Goal: Book appointment/travel/reservation

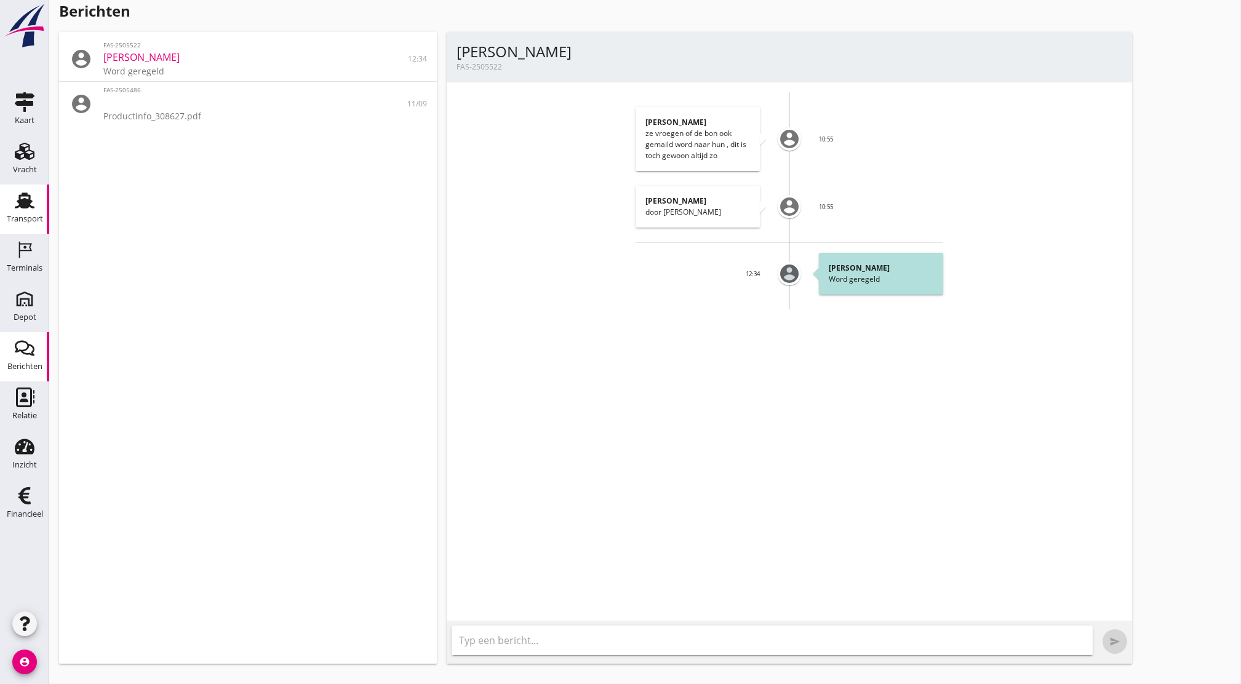
click at [25, 219] on div "Transport" at bounding box center [25, 219] width 36 height 8
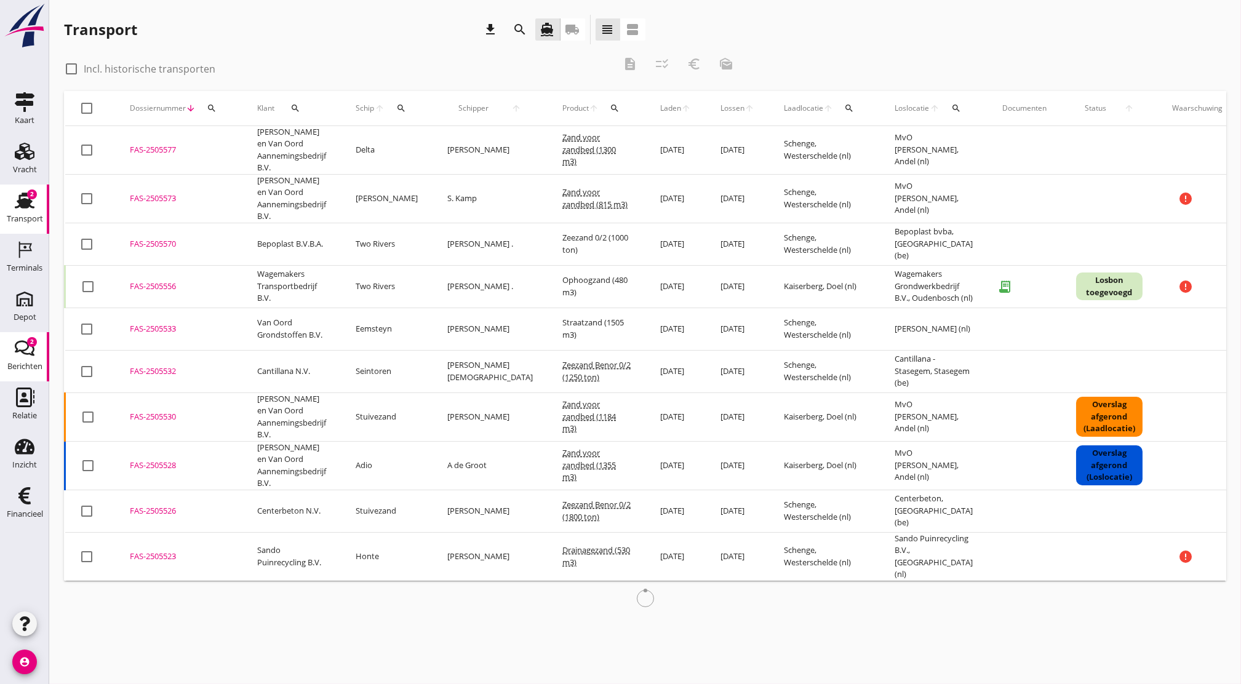
click at [20, 348] on icon "Berichten" at bounding box center [25, 349] width 20 height 20
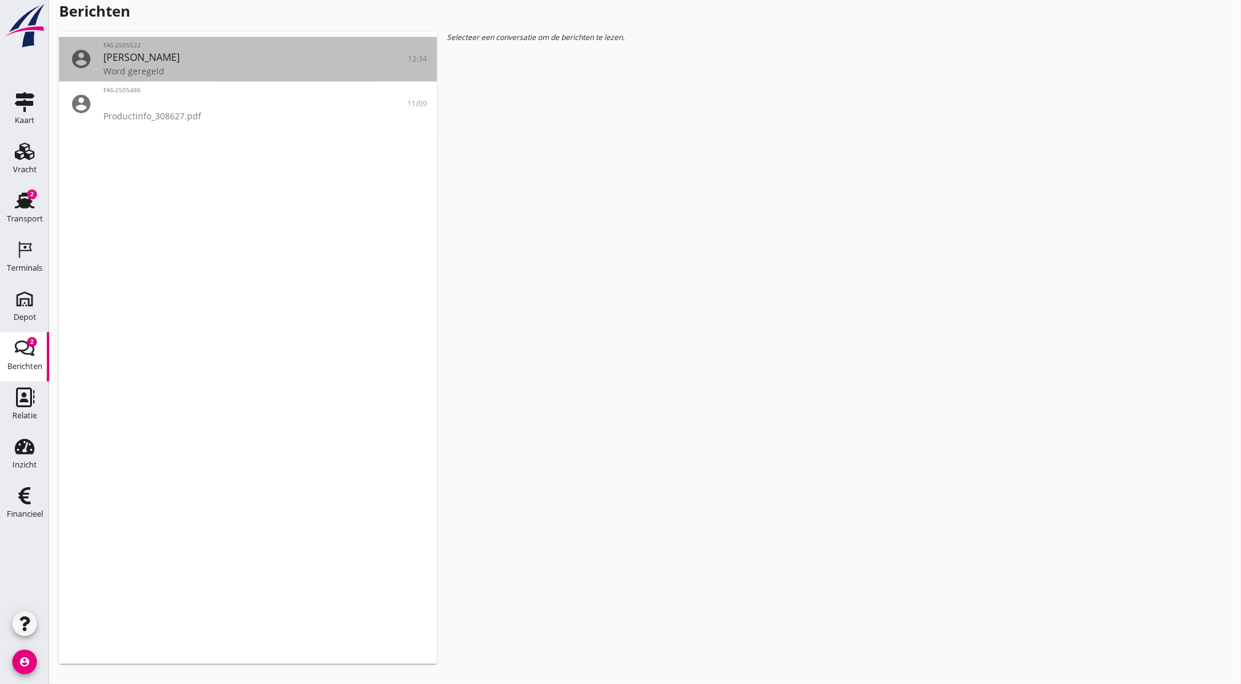
click at [155, 60] on span "Jurie Romkes" at bounding box center [141, 57] width 76 height 14
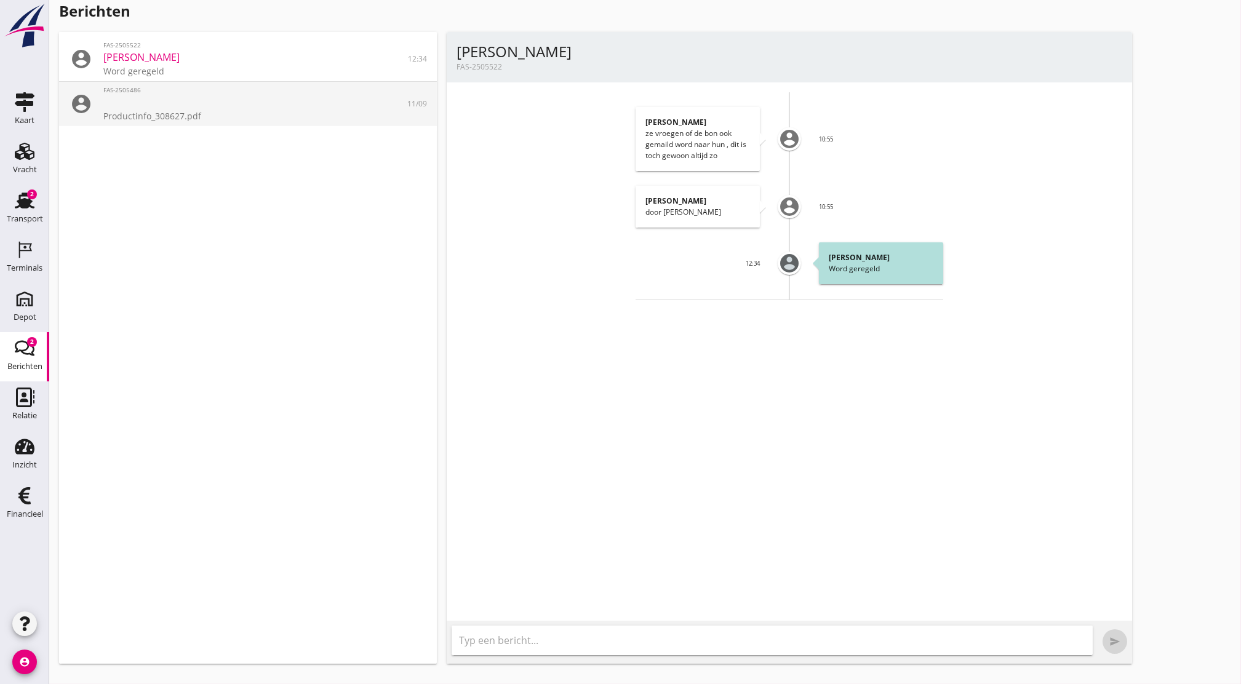
click at [180, 110] on div "Productinfo_308627.pdf" at bounding box center [247, 116] width 289 height 13
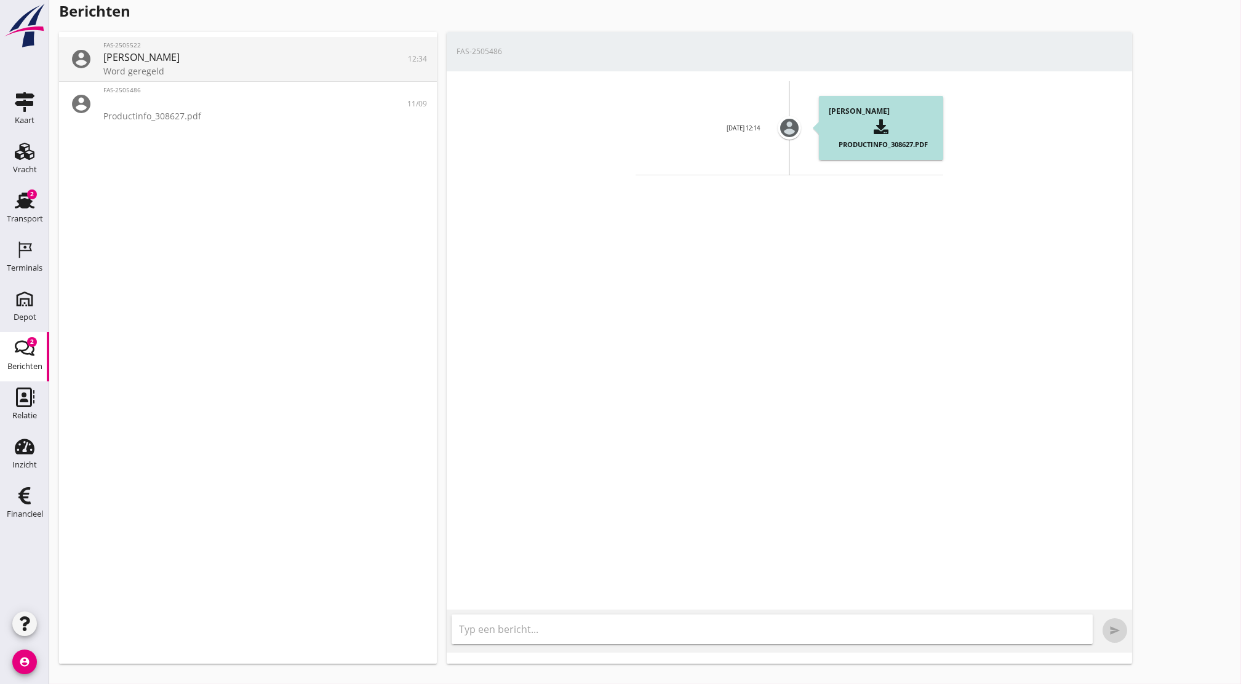
click at [205, 61] on div "Jurie Romkes" at bounding box center [247, 57] width 289 height 15
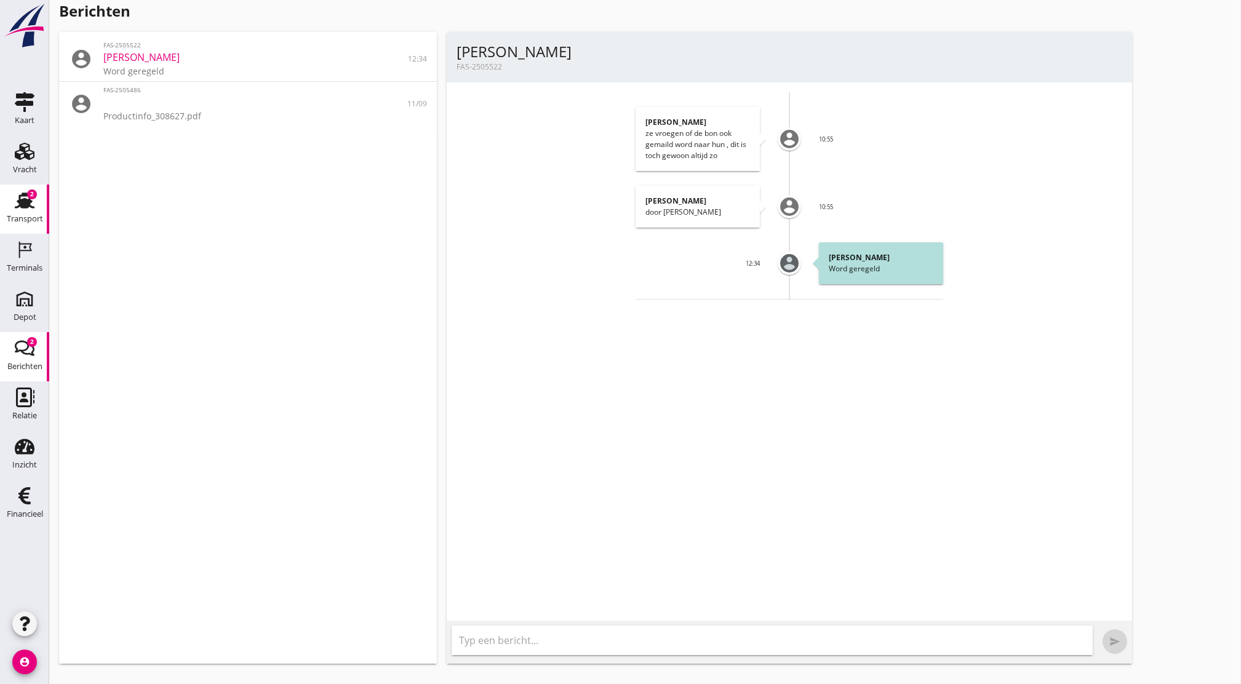
click at [27, 215] on div "Transport" at bounding box center [25, 219] width 36 height 8
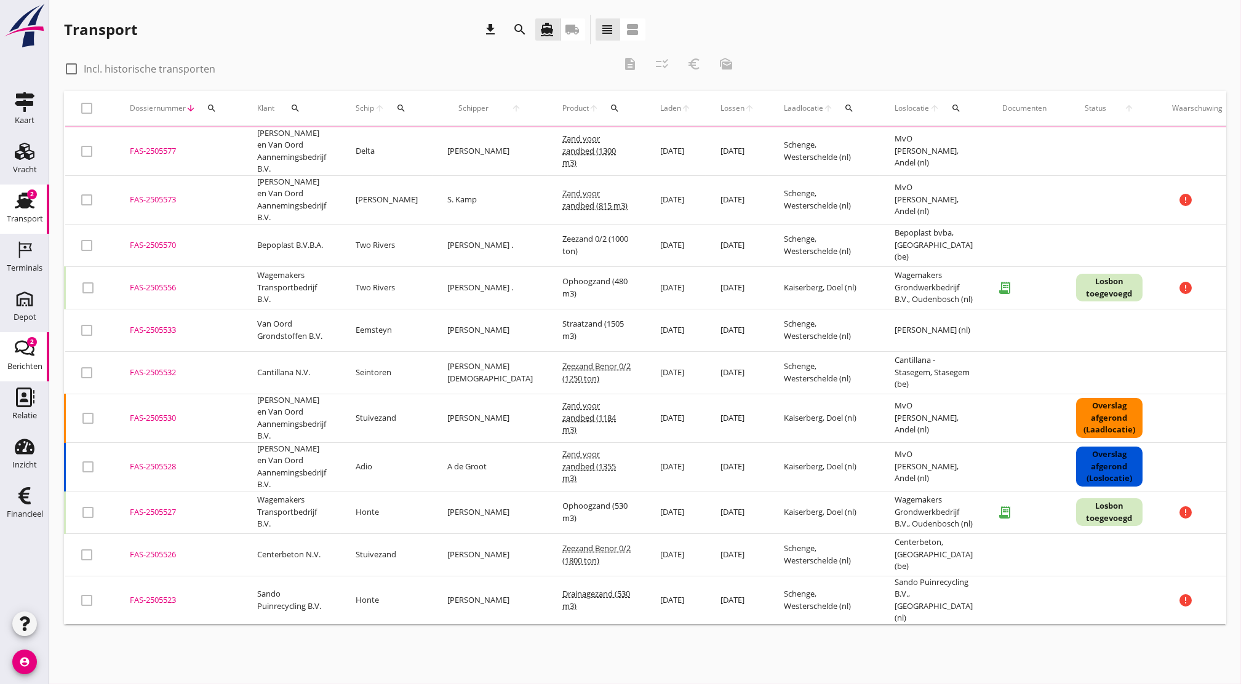
click at [31, 352] on icon "Berichten" at bounding box center [25, 349] width 20 height 20
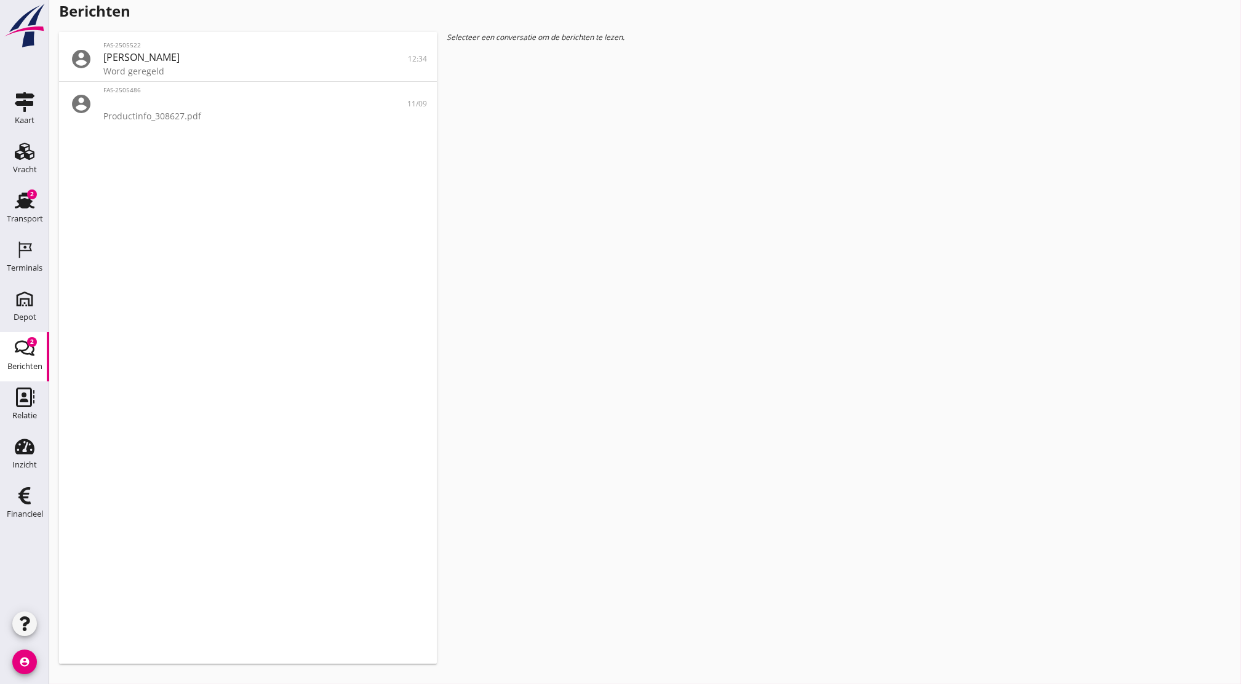
click at [559, 40] on em "Selecteer een conversatie om de berichten te lezen." at bounding box center [536, 37] width 178 height 10
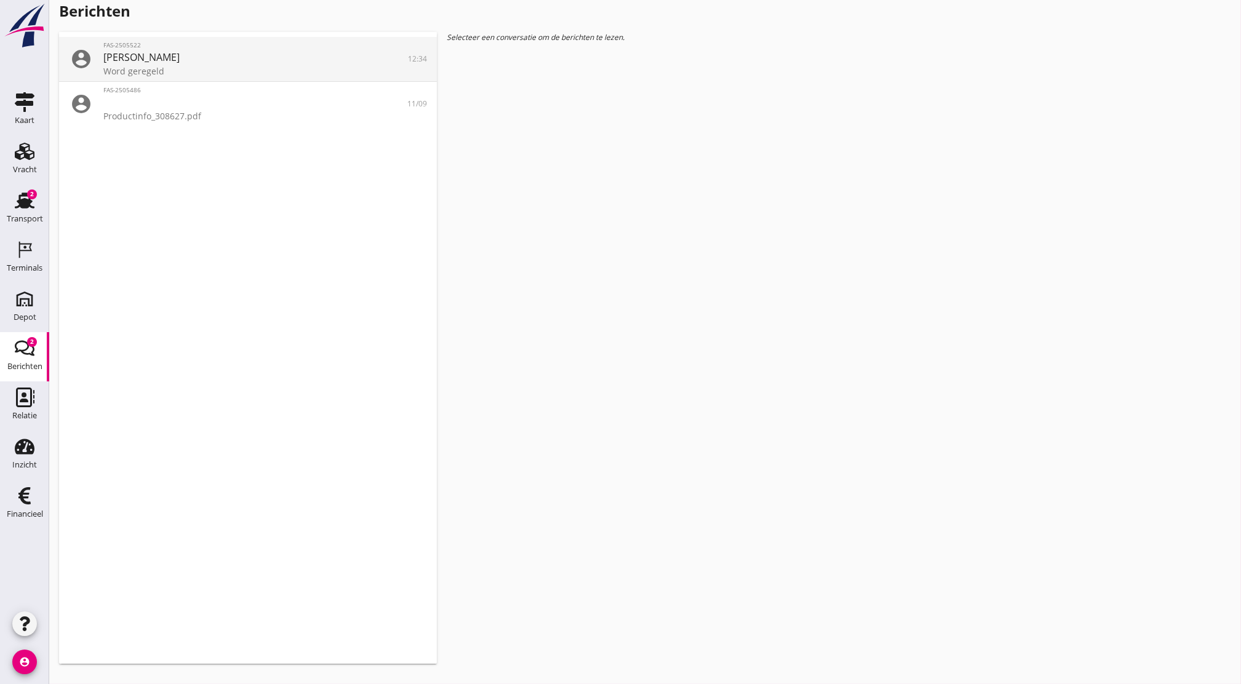
click at [333, 80] on div "FAS-2505522 Jurie Romkes Word geregeld" at bounding box center [247, 59] width 289 height 44
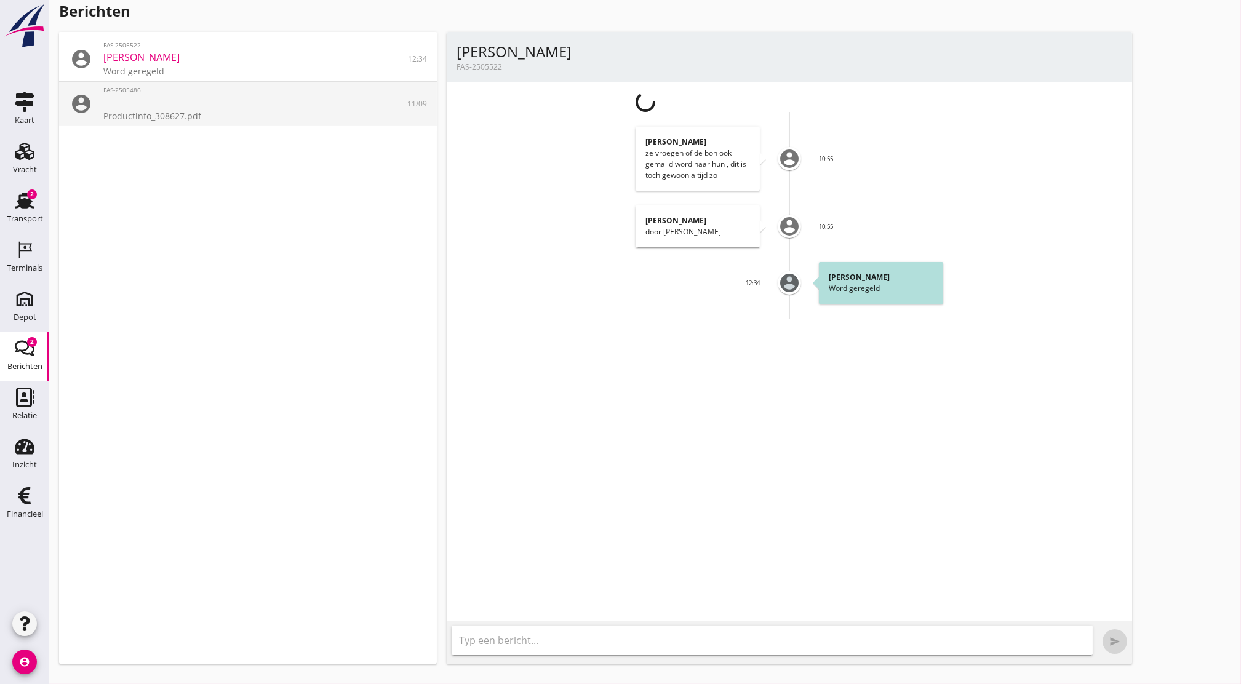
click at [311, 110] on div "Productinfo_308627.pdf" at bounding box center [247, 116] width 289 height 13
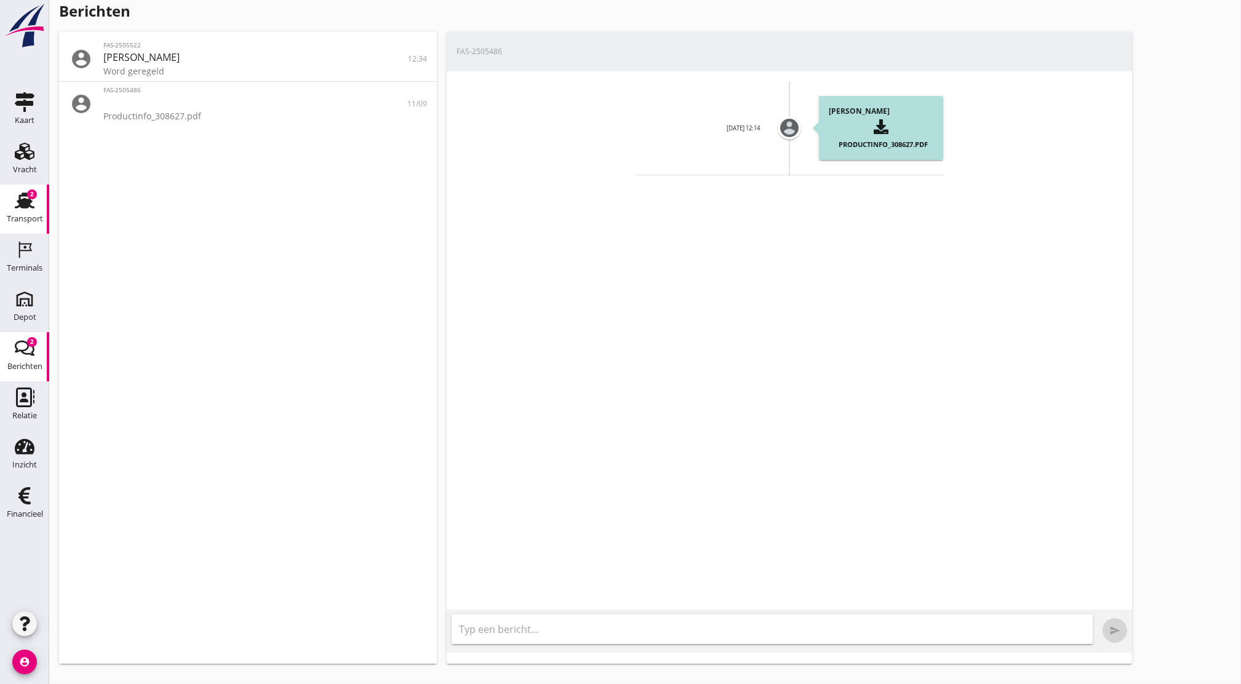
click at [7, 226] on div "Transport" at bounding box center [25, 219] width 36 height 17
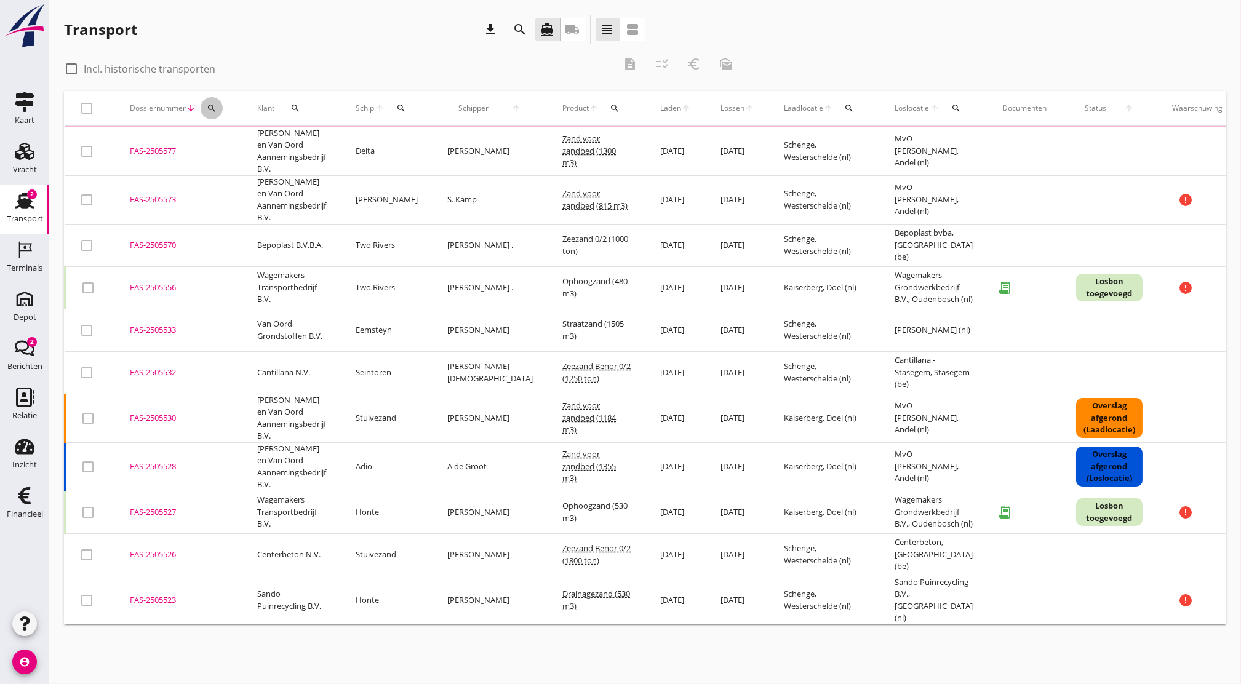
click at [217, 102] on button "search" at bounding box center [212, 108] width 22 height 22
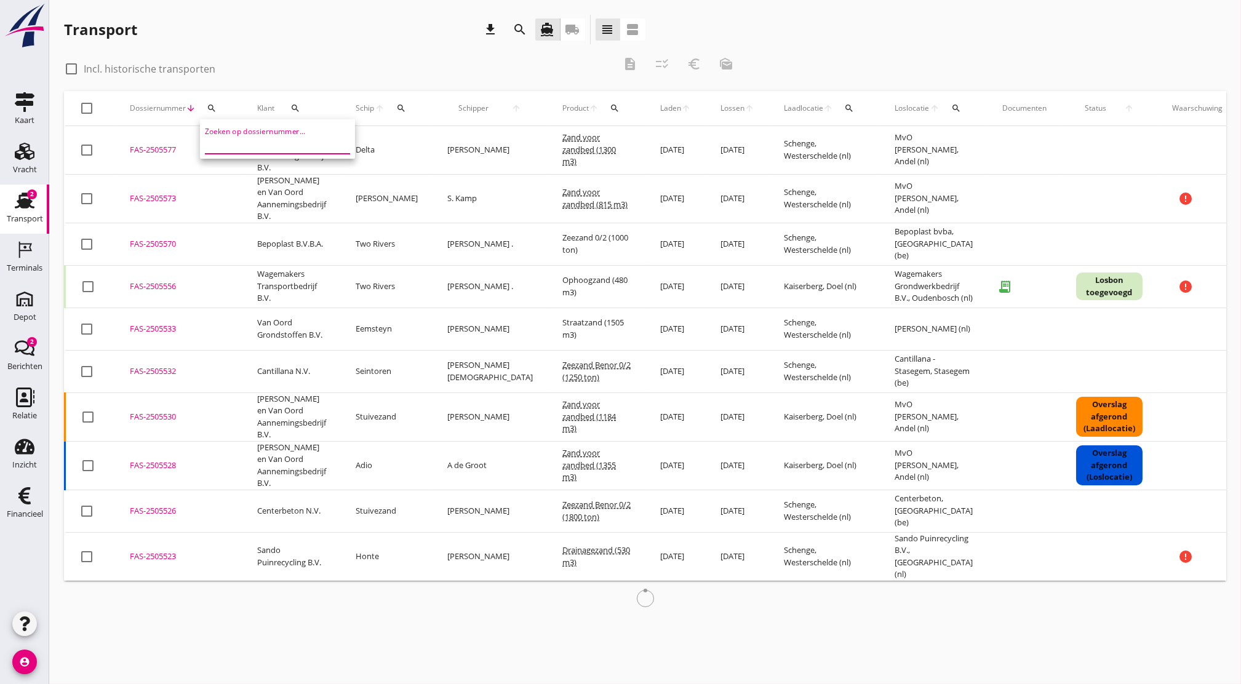
click at [231, 139] on input "Zoeken op dossiernummer..." at bounding box center [269, 144] width 128 height 20
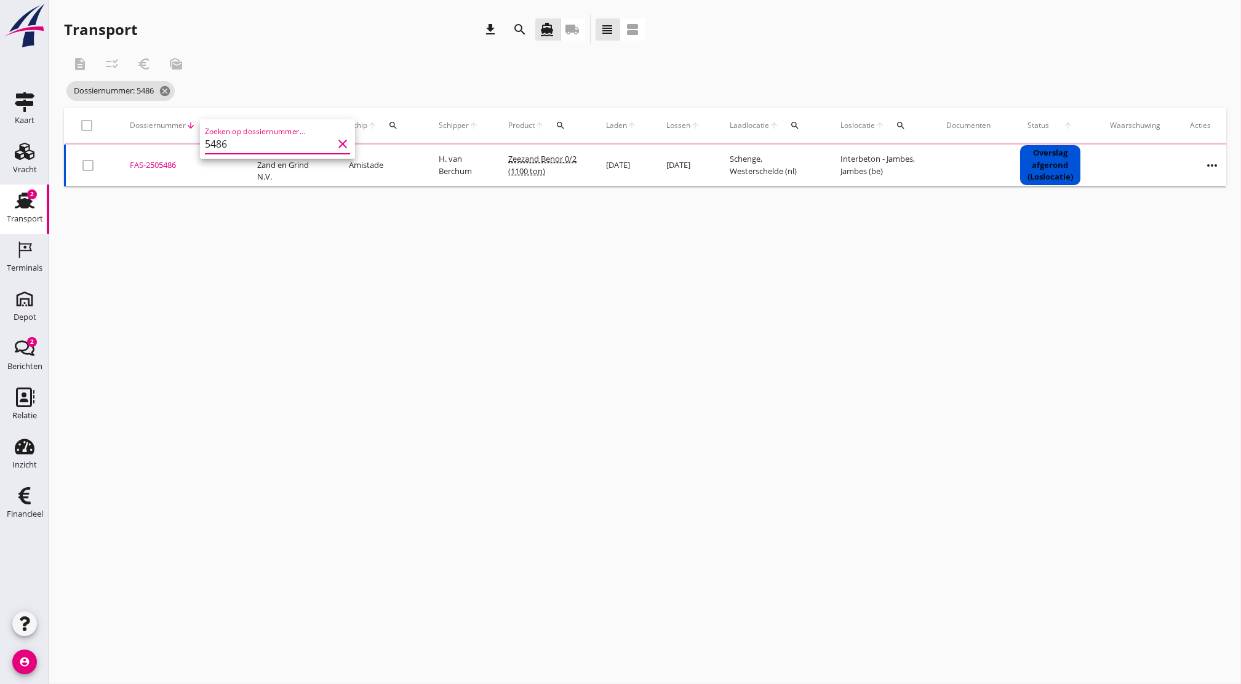
type input "5486"
click at [151, 164] on div "FAS-2505486" at bounding box center [179, 165] width 98 height 12
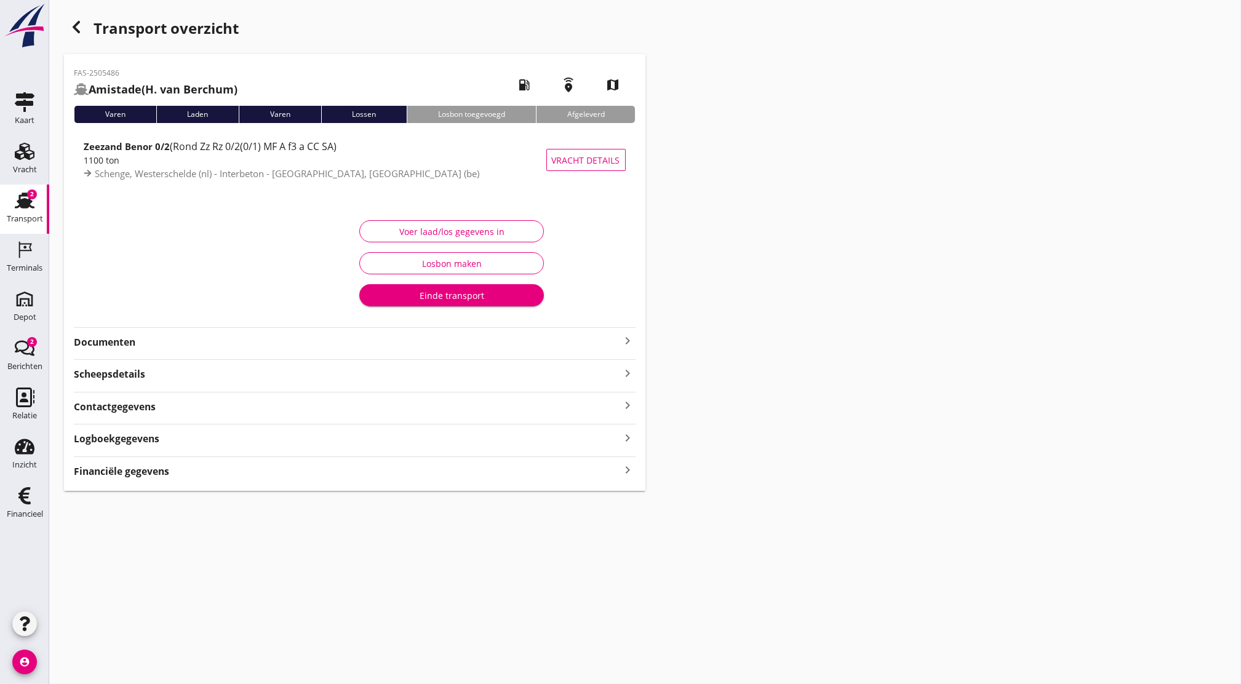
click at [242, 351] on div "FAS-2505486 Amistade (H. van Berchum) local_gas_station emergency_share map Var…" at bounding box center [355, 272] width 582 height 437
click at [251, 343] on strong "Documenten" at bounding box center [347, 342] width 547 height 14
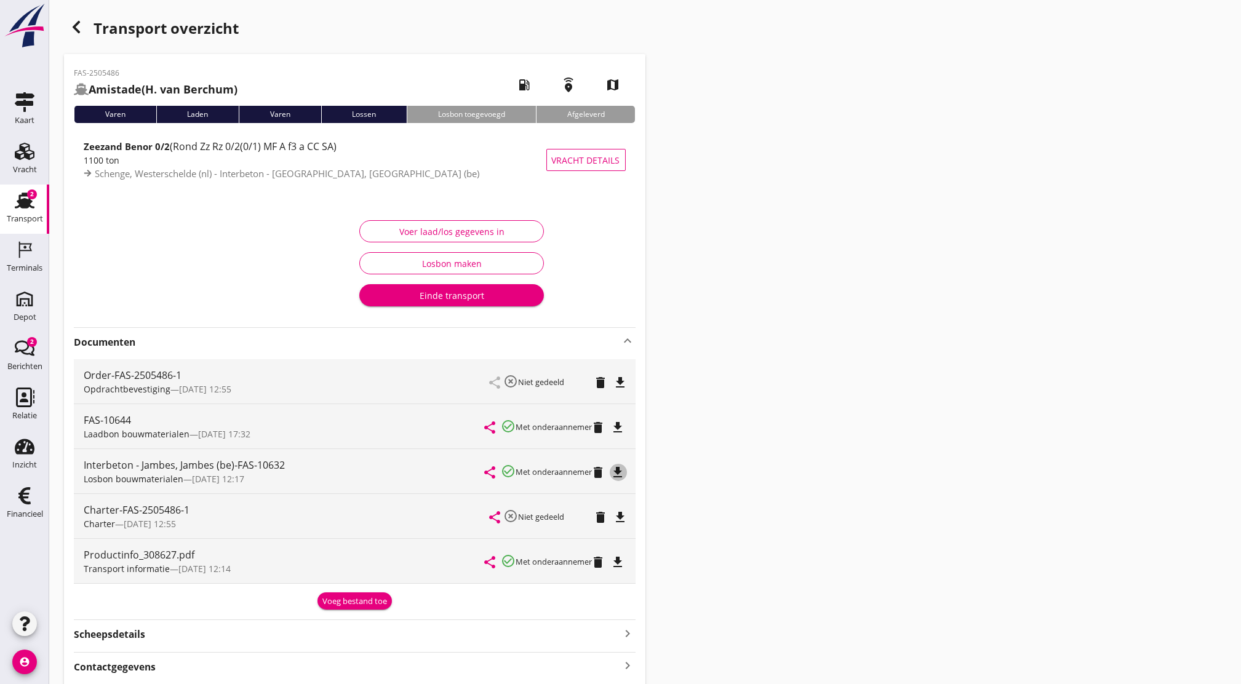
click at [622, 471] on icon "file_download" at bounding box center [618, 472] width 15 height 15
click at [619, 420] on icon "file_download" at bounding box center [618, 427] width 15 height 15
click at [619, 470] on icon "open_in_browser" at bounding box center [618, 472] width 15 height 15
click at [622, 433] on icon "open_in_browser" at bounding box center [618, 427] width 15 height 15
click at [620, 476] on icon "open_in_browser" at bounding box center [618, 472] width 15 height 15
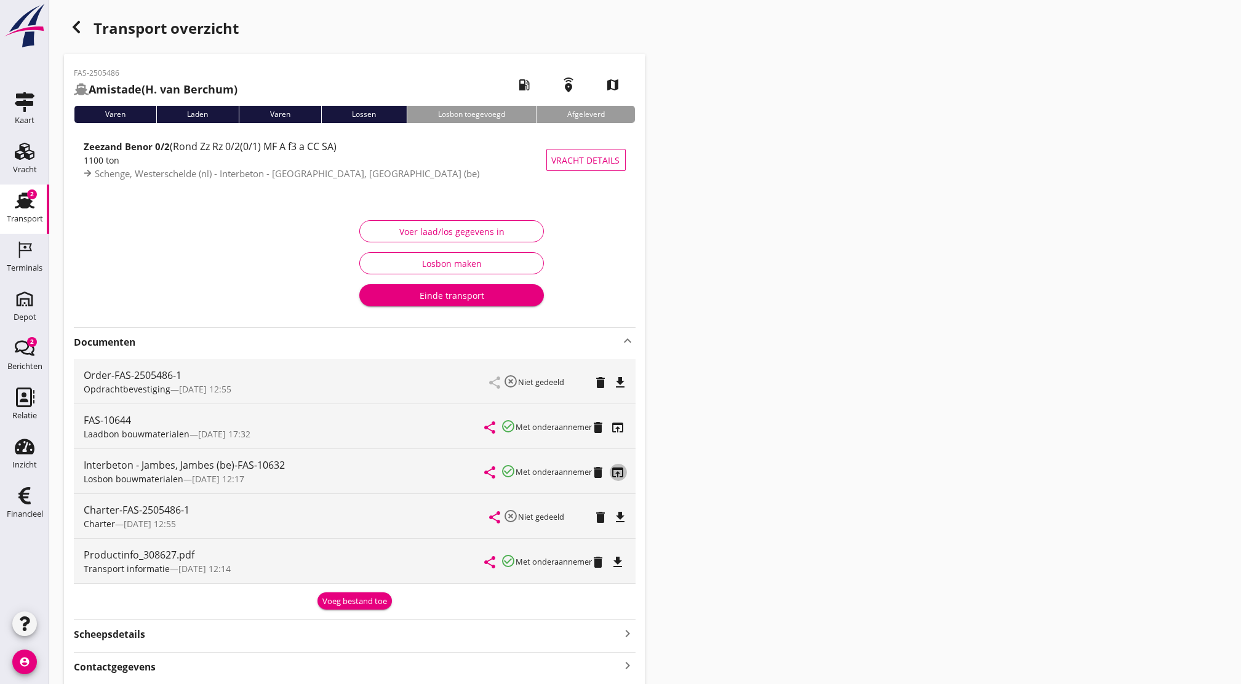
click at [622, 473] on icon "open_in_browser" at bounding box center [618, 472] width 15 height 15
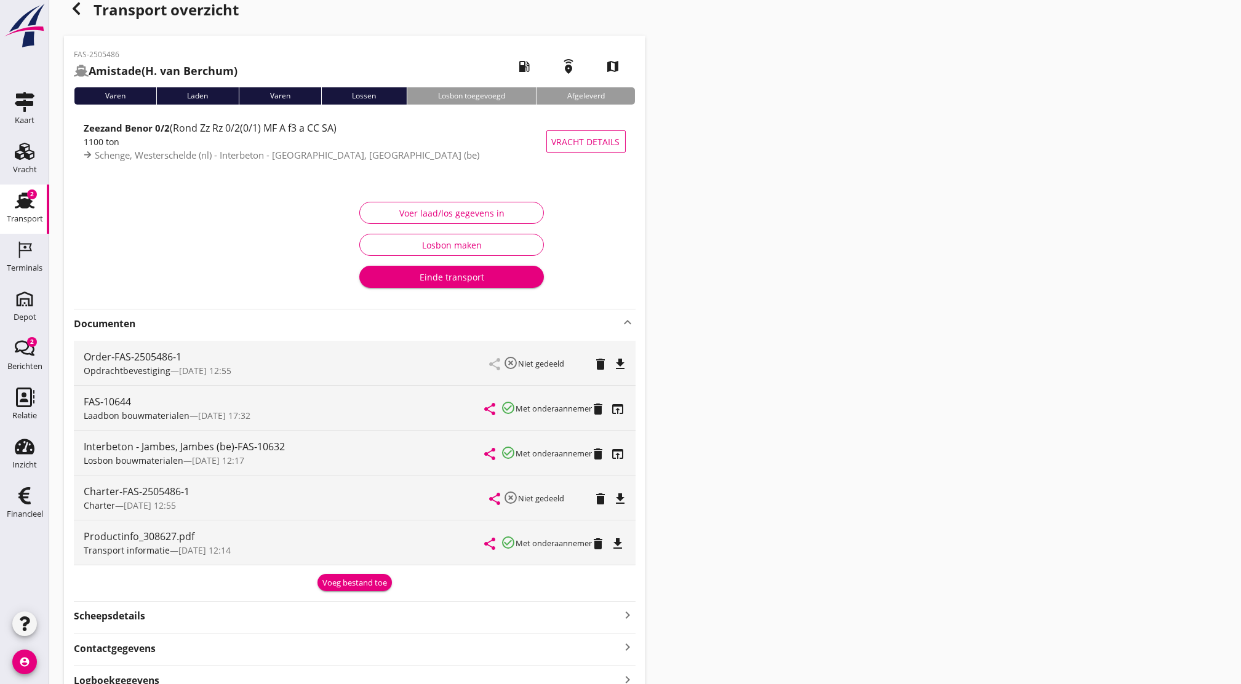
scroll to position [7, 0]
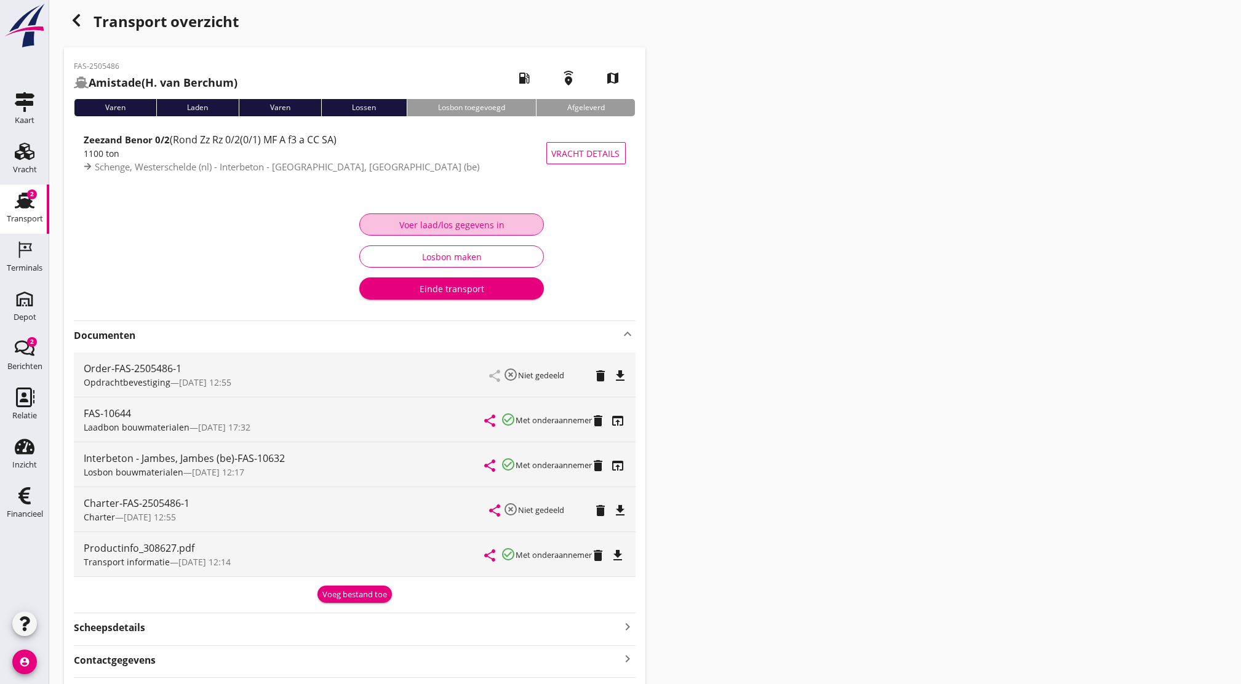
click at [515, 230] on div "Voer laad/los gegevens in" at bounding box center [452, 225] width 164 height 13
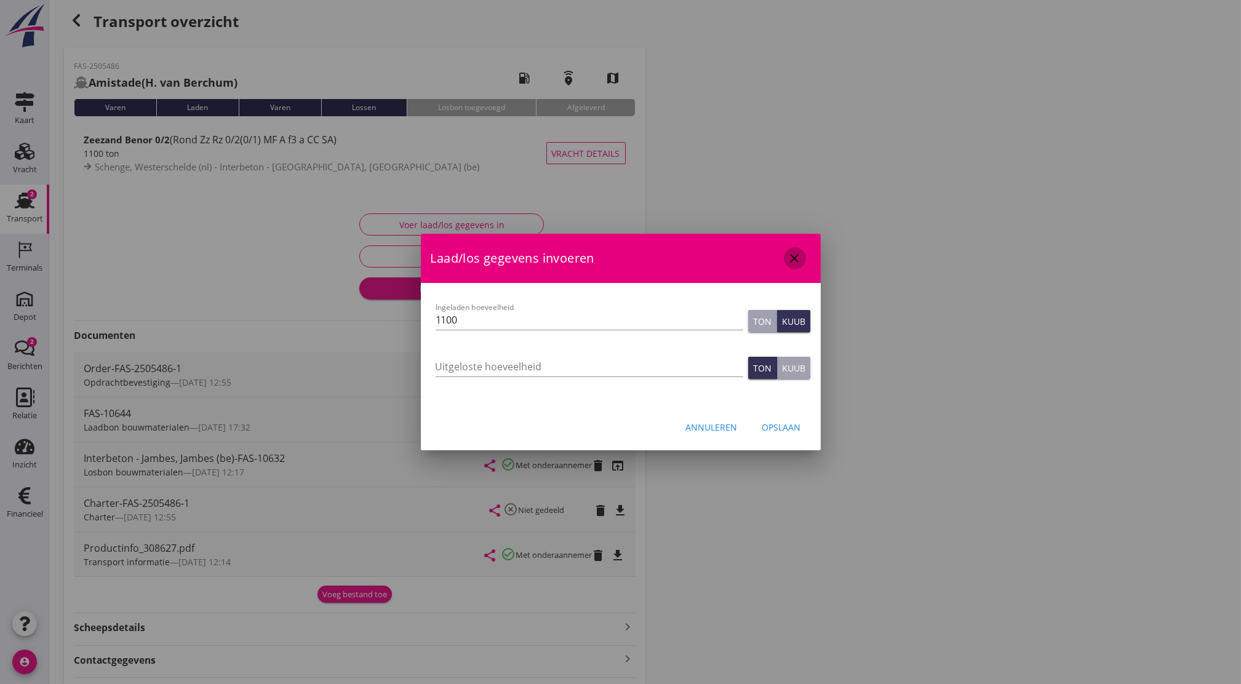
click at [804, 258] on div "close" at bounding box center [795, 258] width 22 height 15
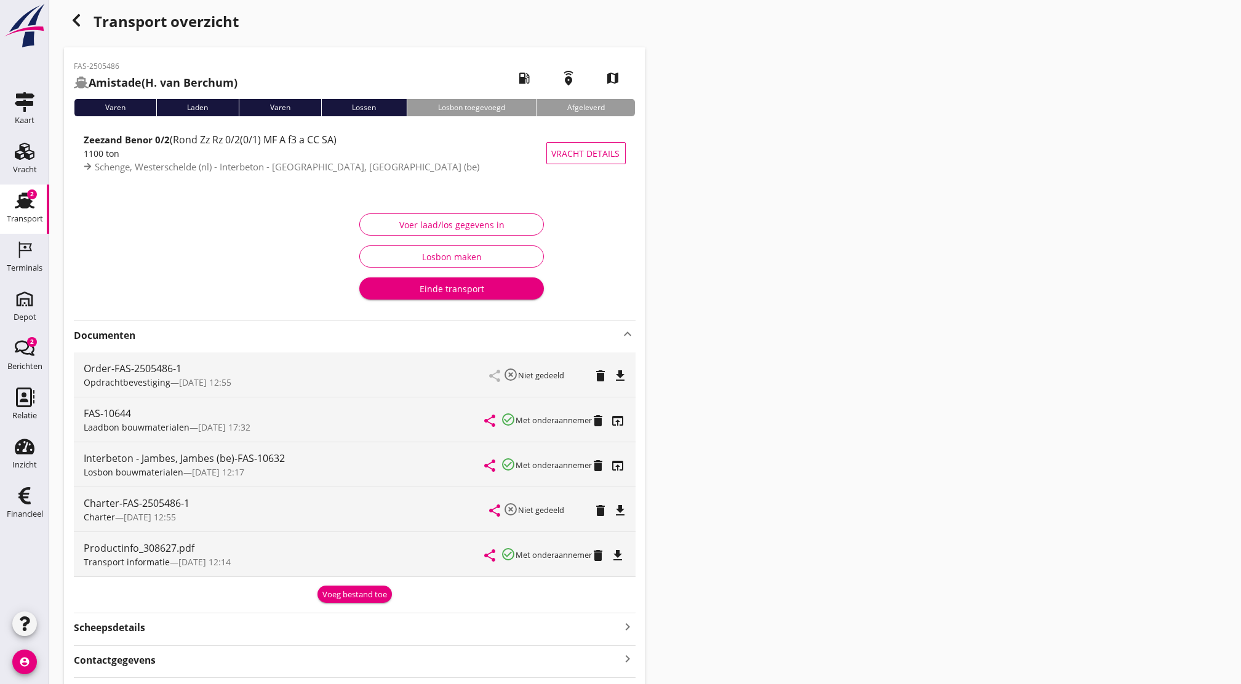
click at [30, 198] on div "2" at bounding box center [32, 195] width 10 height 10
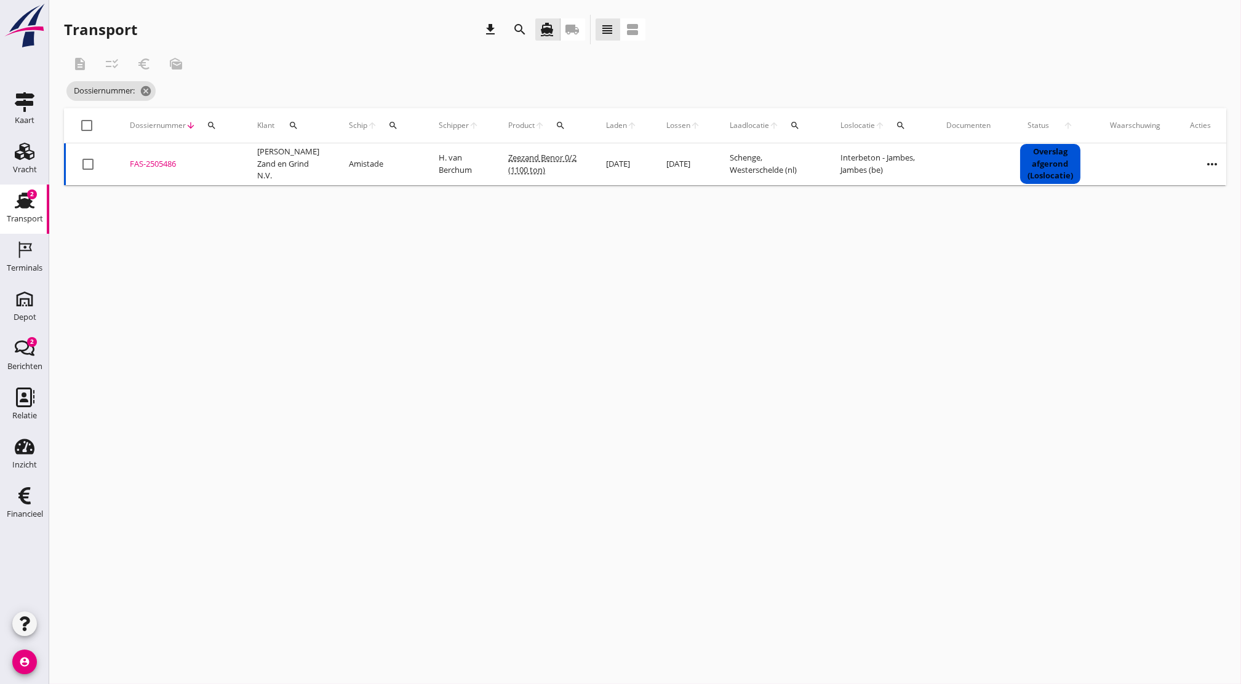
click at [165, 174] on td "FAS-2505486 upload_file Drop hier uw bestand om het aan het dossier toe te voeg…" at bounding box center [178, 164] width 127 height 42
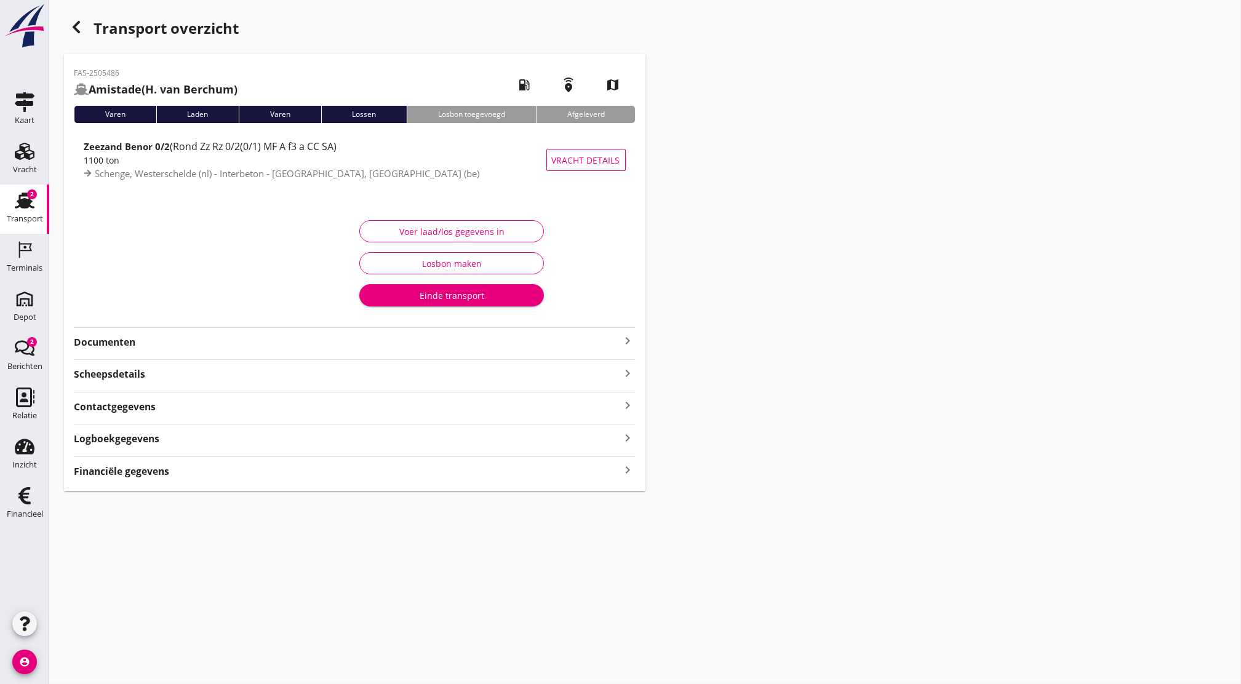
click at [105, 443] on strong "Logboekgegevens" at bounding box center [117, 439] width 86 height 14
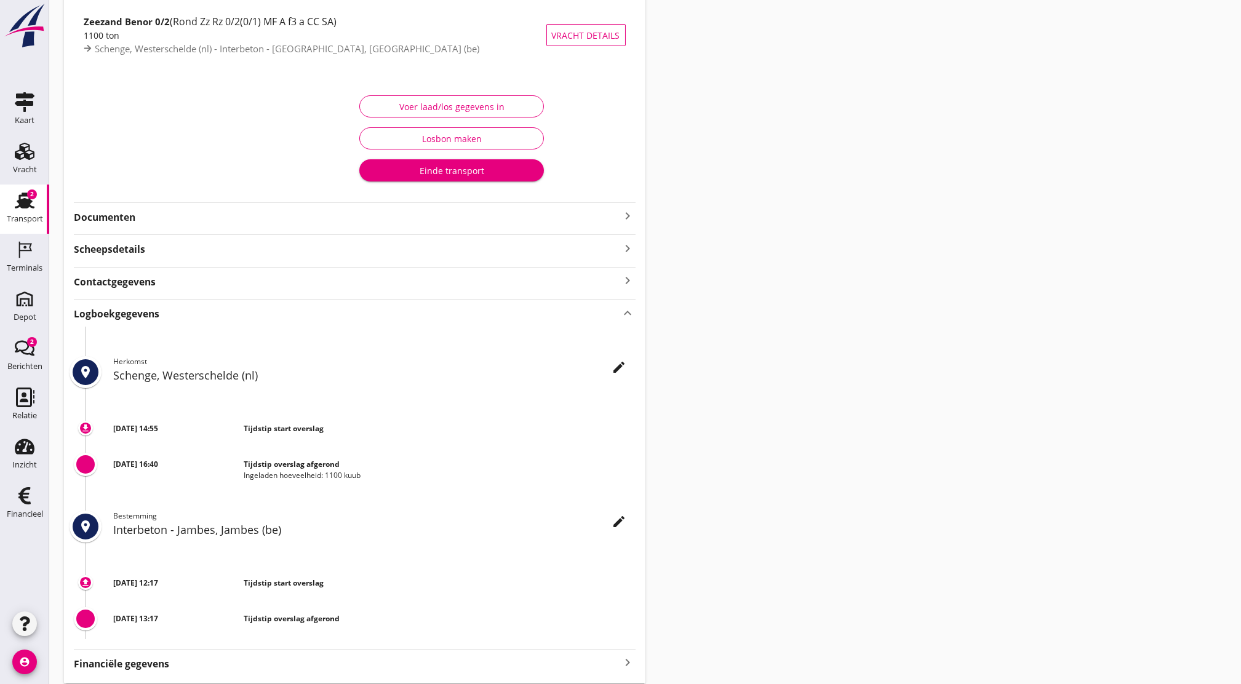
scroll to position [169, 0]
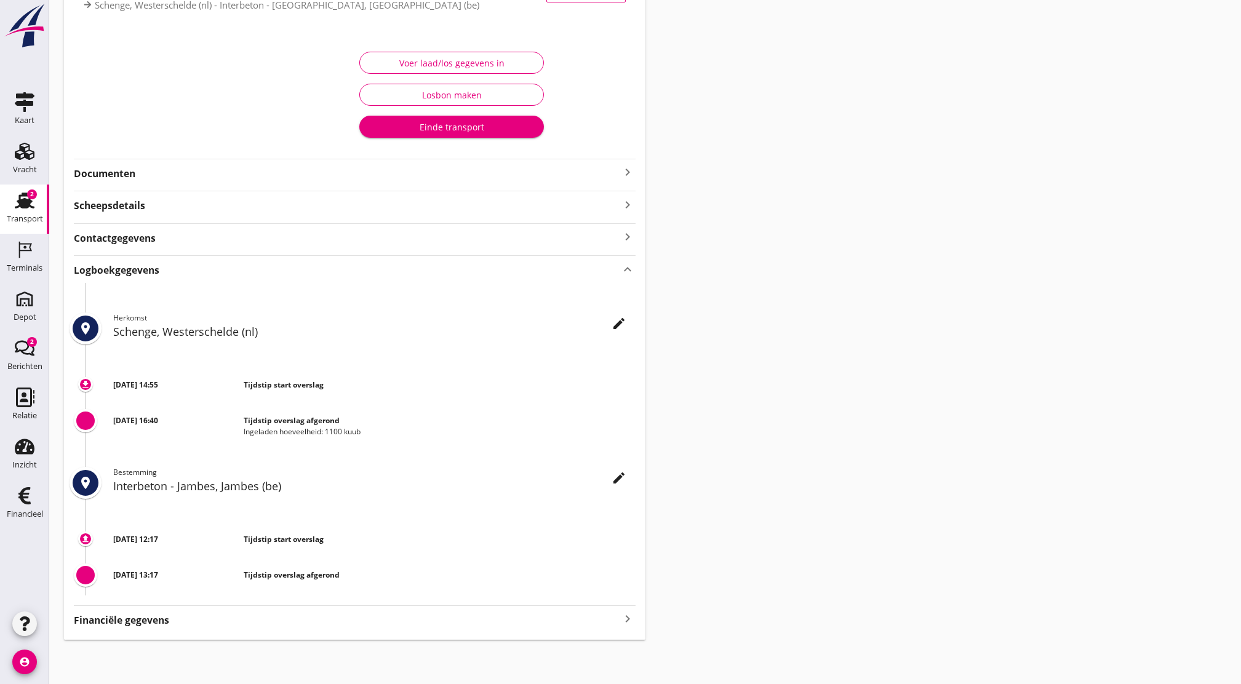
click at [122, 179] on strong "Documenten" at bounding box center [347, 174] width 547 height 14
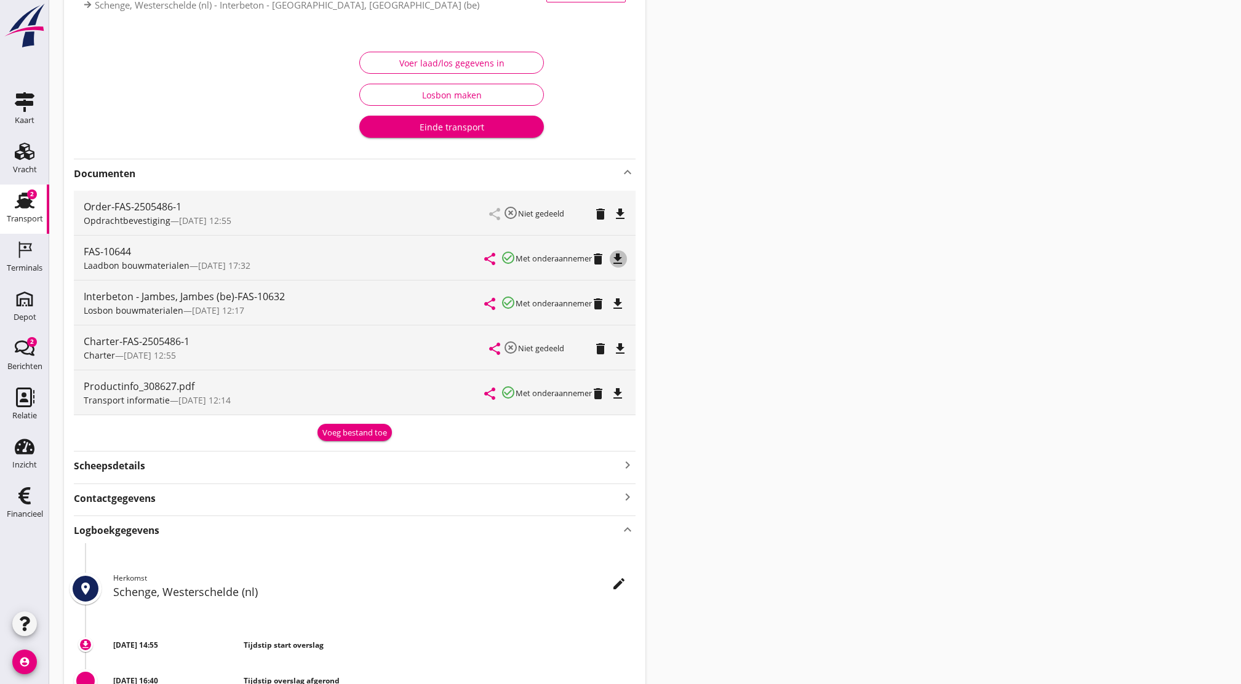
click at [619, 267] on button "file_download" at bounding box center [618, 259] width 17 height 17
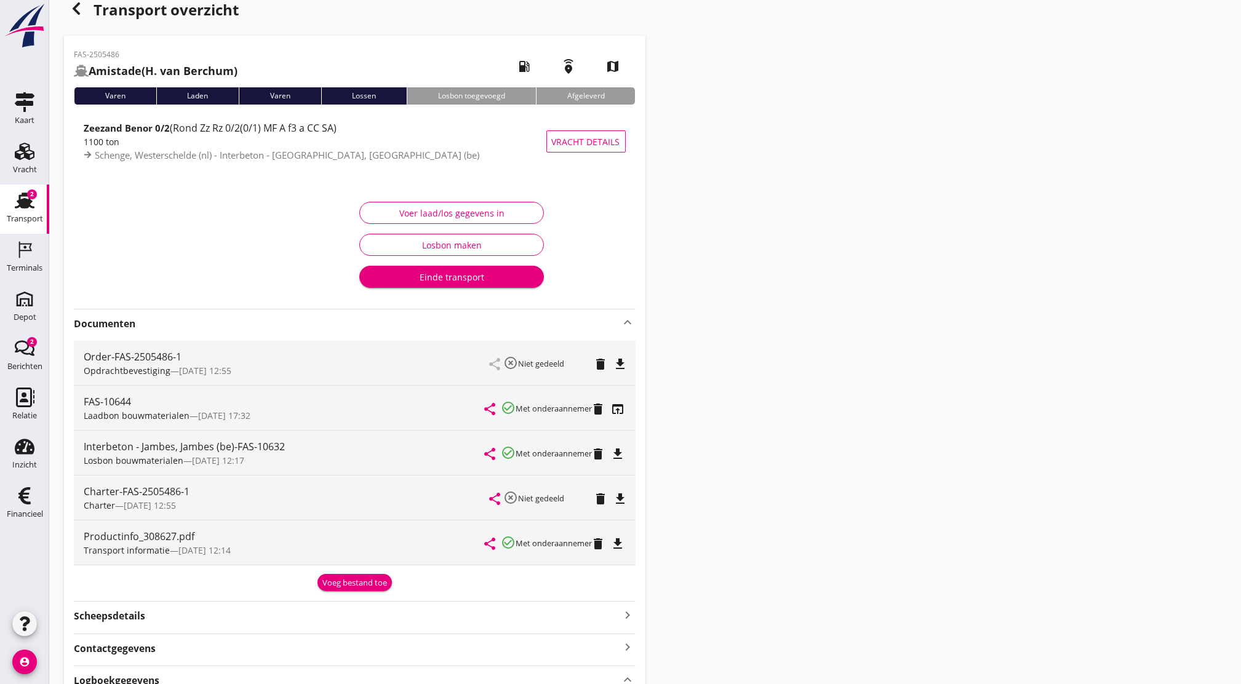
scroll to position [17, 0]
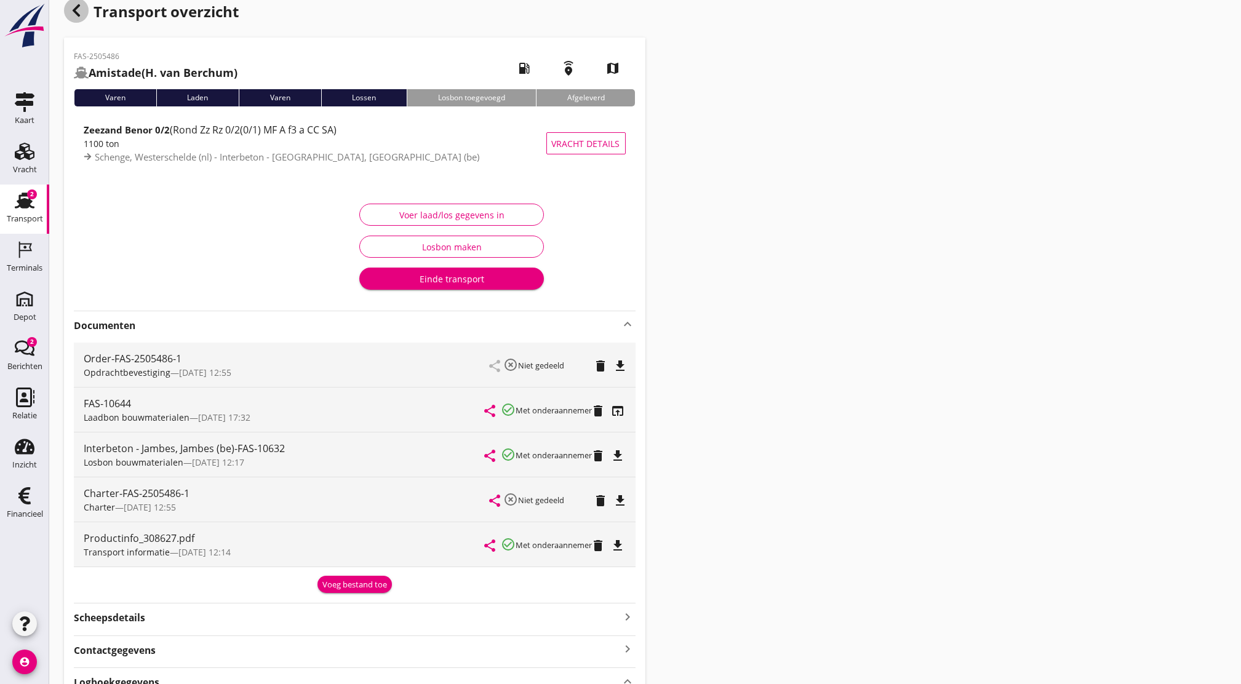
click at [71, 6] on icon "button" at bounding box center [76, 10] width 15 height 15
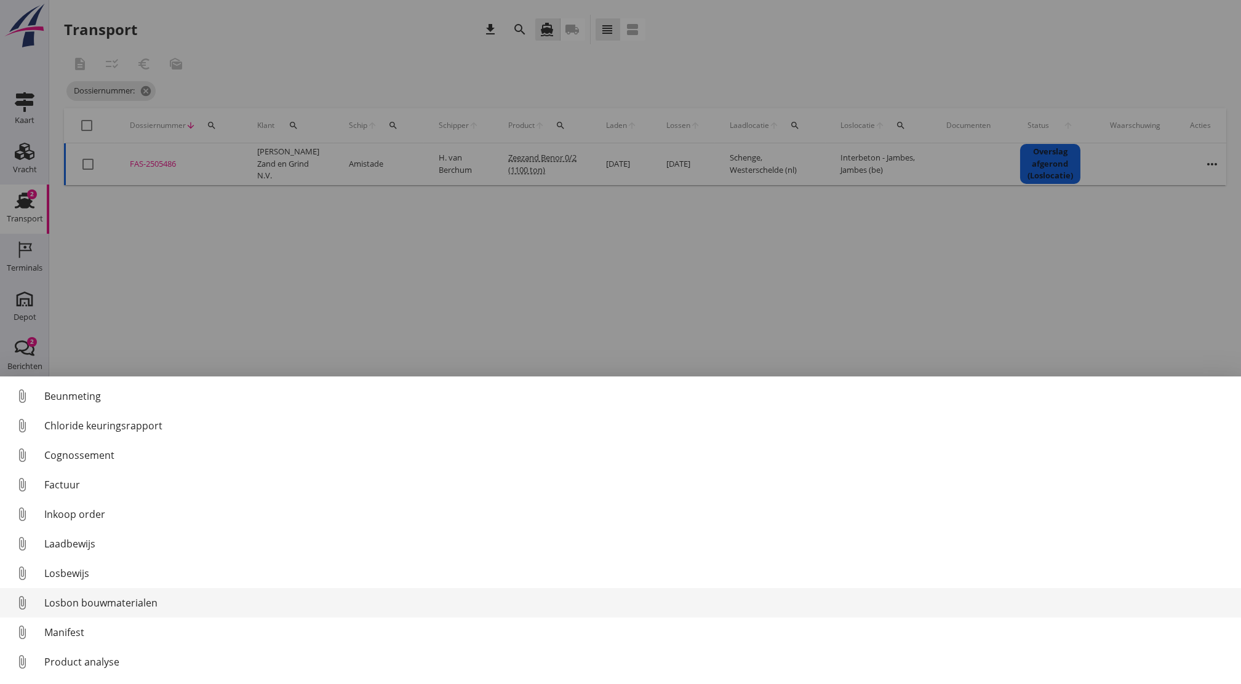
click at [70, 612] on link "attach_file Losbon bouwmaterialen" at bounding box center [620, 603] width 1241 height 30
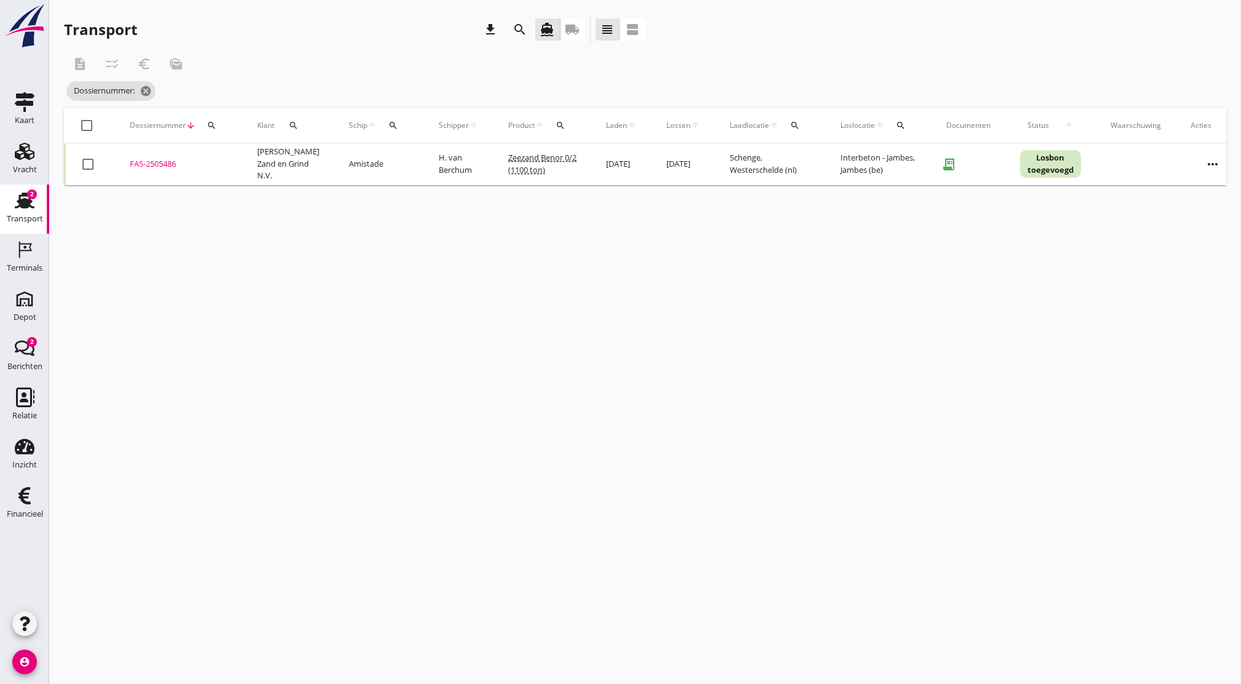
click at [170, 162] on div "FAS-2505486" at bounding box center [179, 164] width 98 height 12
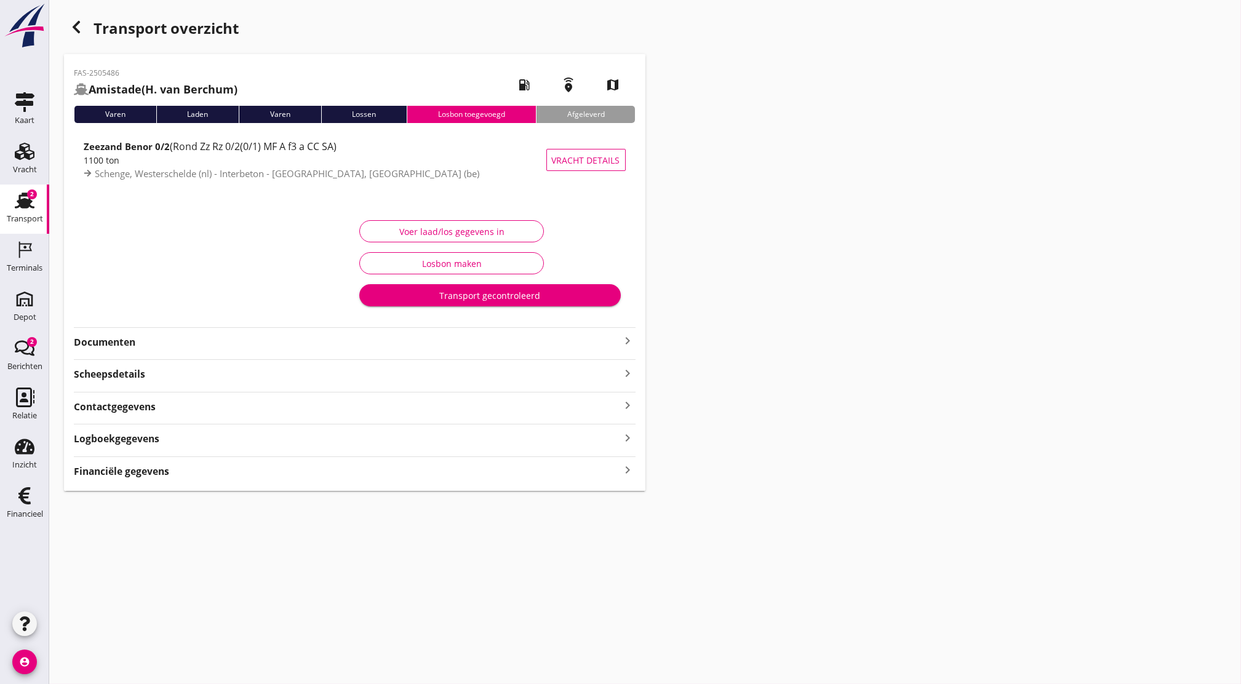
click at [283, 342] on strong "Documenten" at bounding box center [347, 342] width 547 height 14
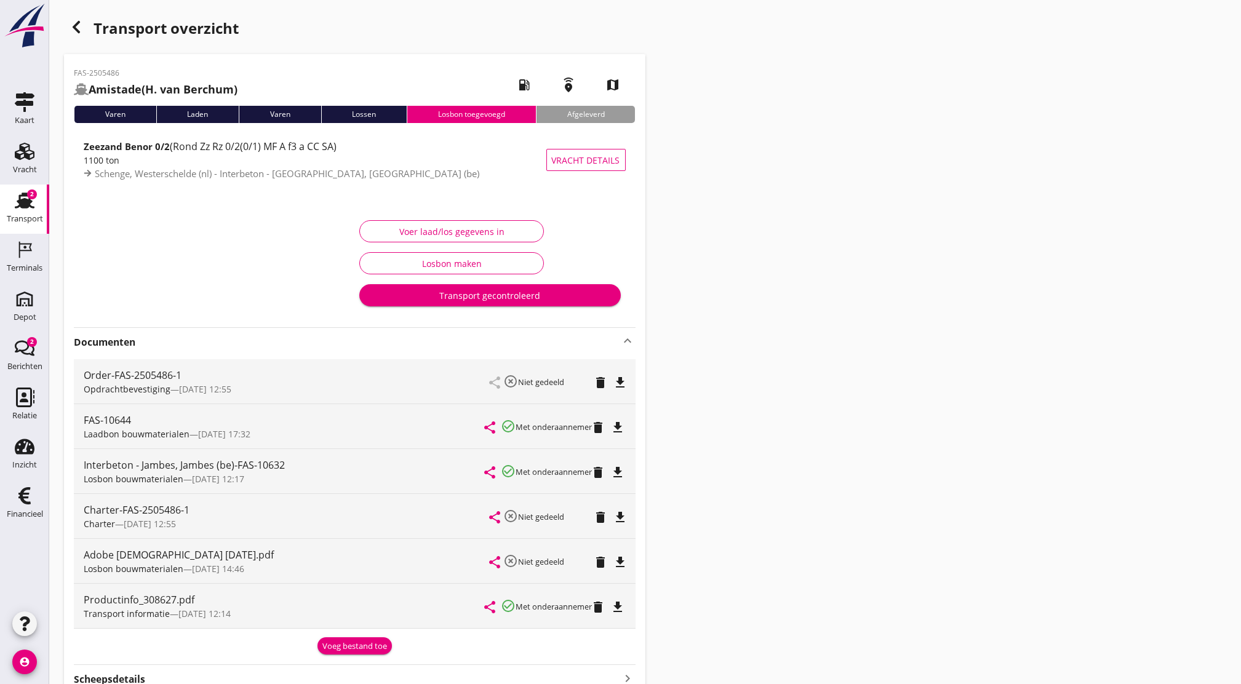
scroll to position [156, 0]
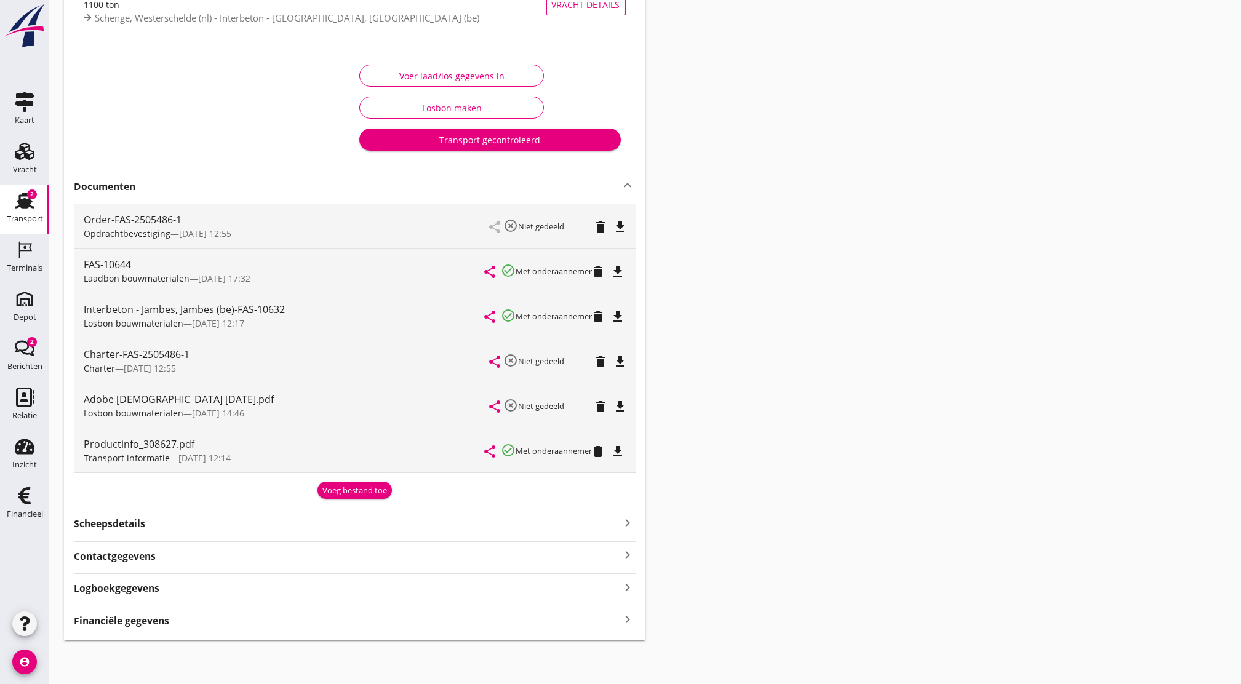
click at [172, 593] on div "Logboekgegevens keyboard_arrow_right" at bounding box center [355, 587] width 562 height 17
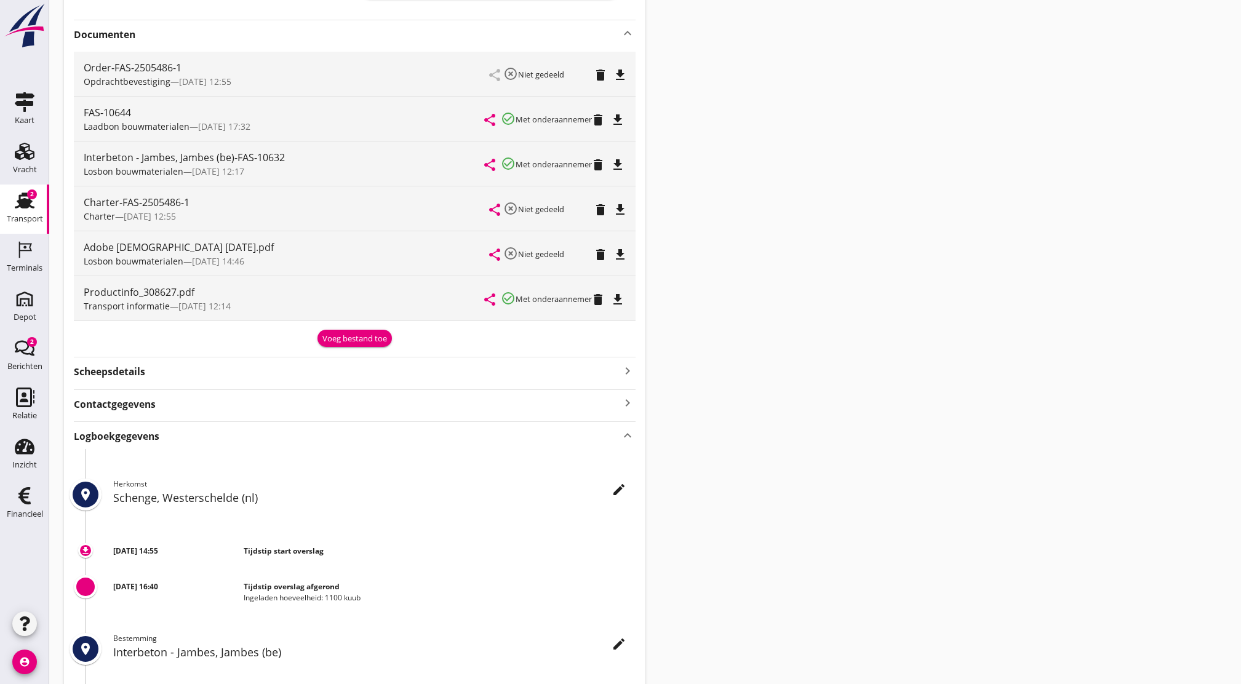
scroll to position [307, 0]
click at [245, 430] on div "Logboekgegevens keyboard_arrow_up" at bounding box center [355, 436] width 562 height 17
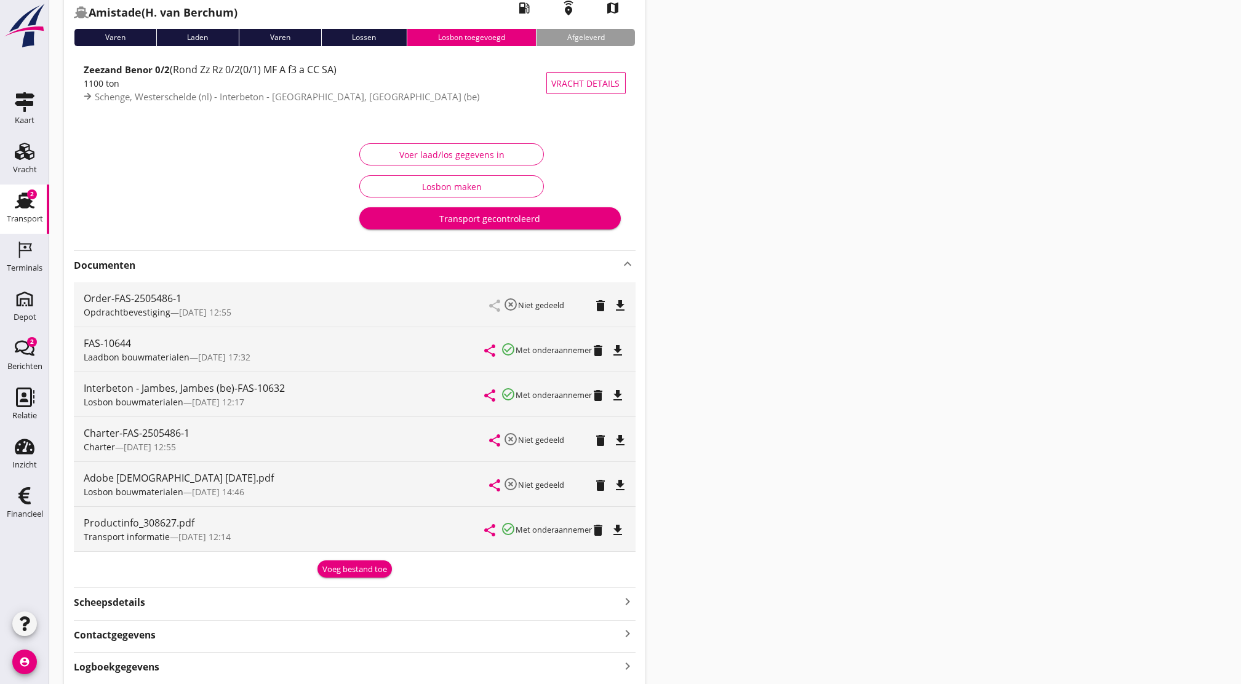
scroll to position [68, 0]
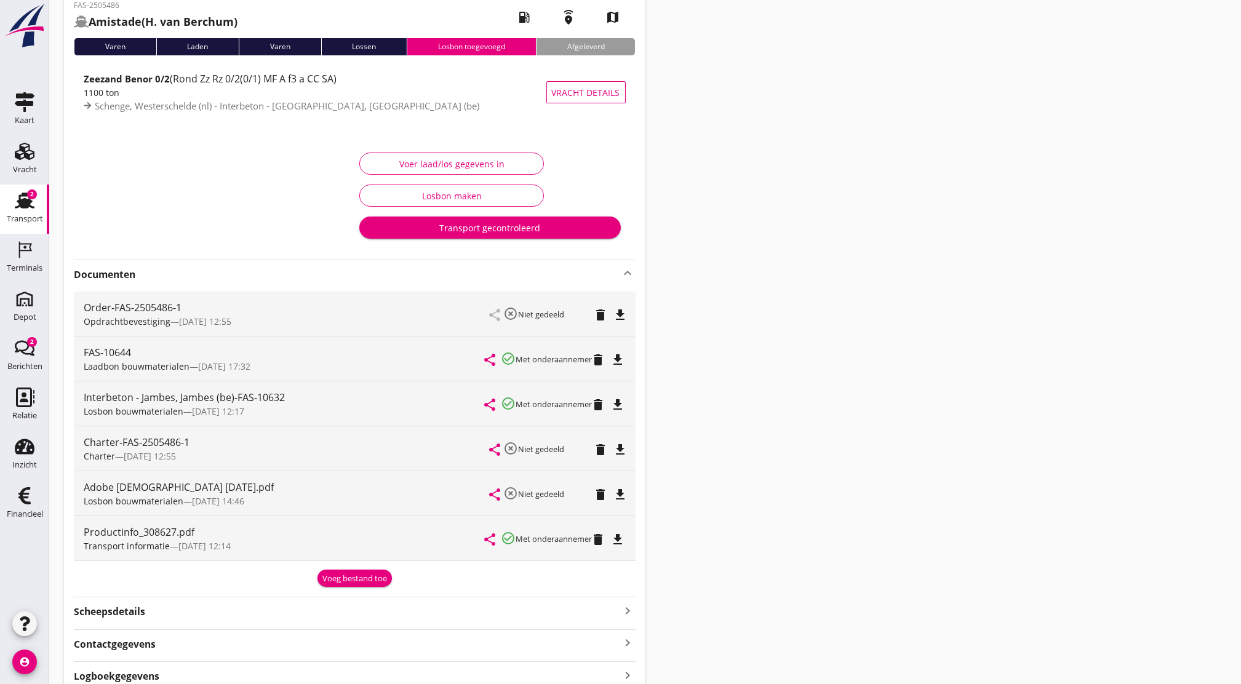
click at [454, 150] on div "Voer laad/los gegevens in Losbon maken Transport gecontroleerd" at bounding box center [490, 195] width 271 height 103
click at [453, 158] on div "Voer laad/los gegevens in" at bounding box center [452, 164] width 164 height 13
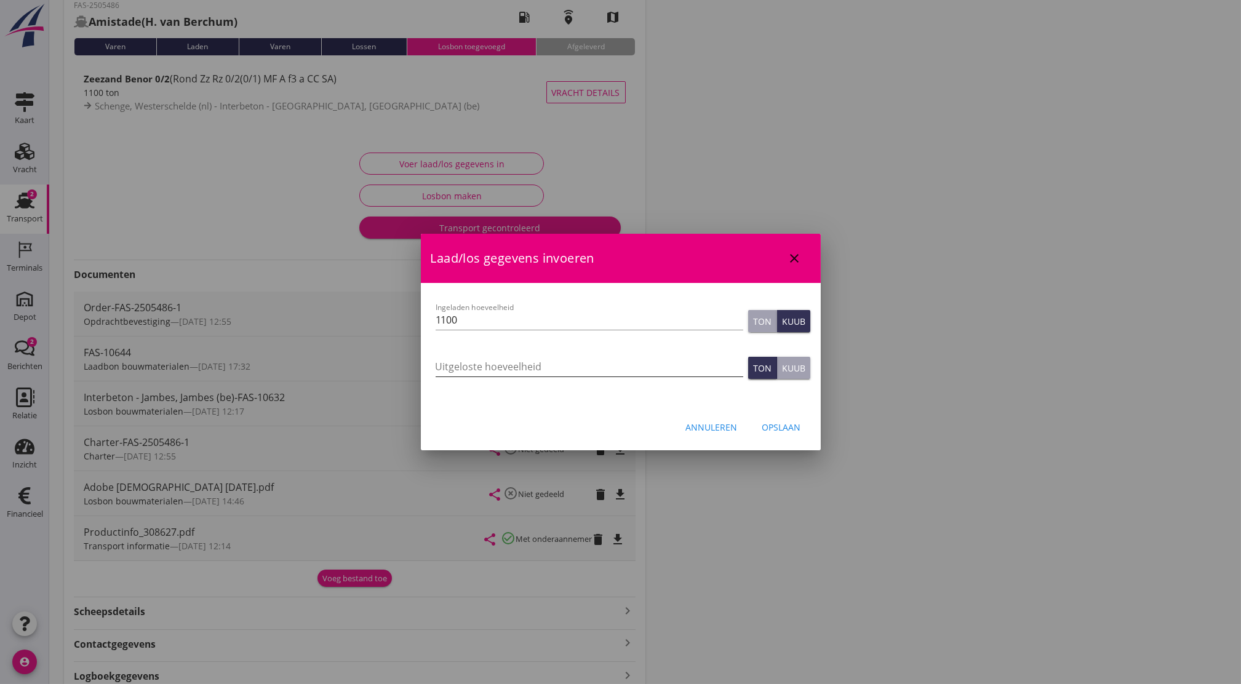
click at [595, 367] on input "Uitgeloste hoeveelheid" at bounding box center [590, 367] width 308 height 20
type input "1751"
click at [790, 419] on button "Opslaan" at bounding box center [782, 427] width 58 height 22
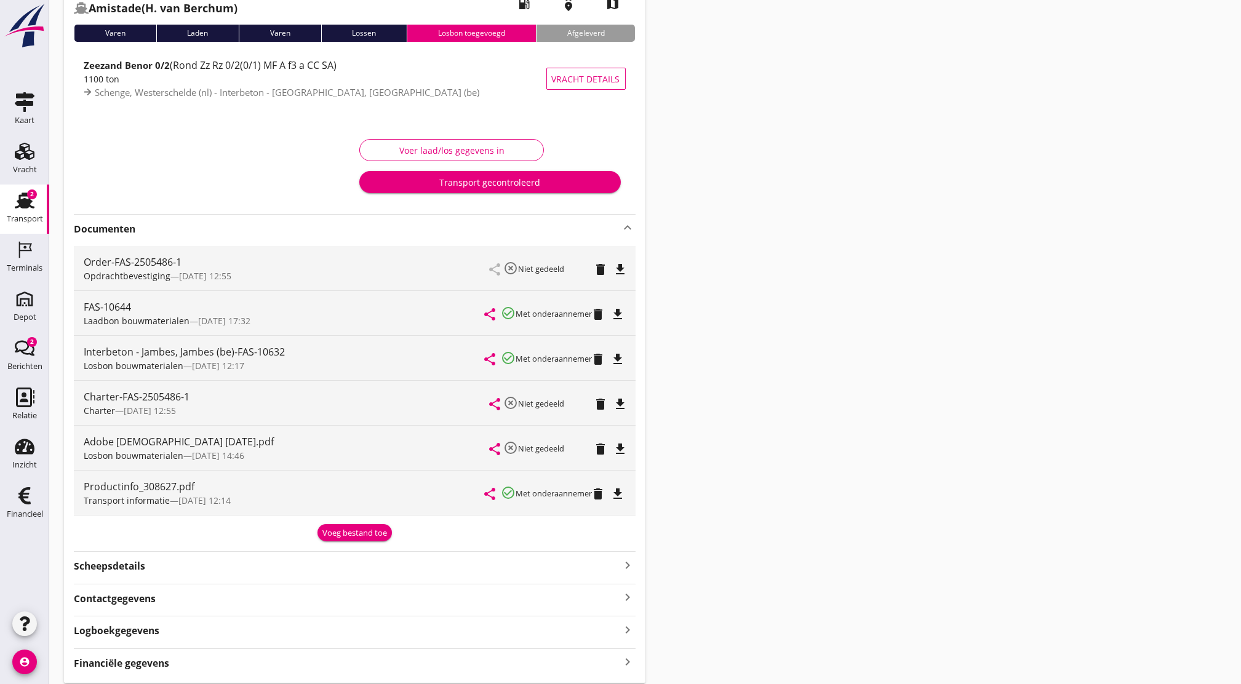
scroll to position [124, 0]
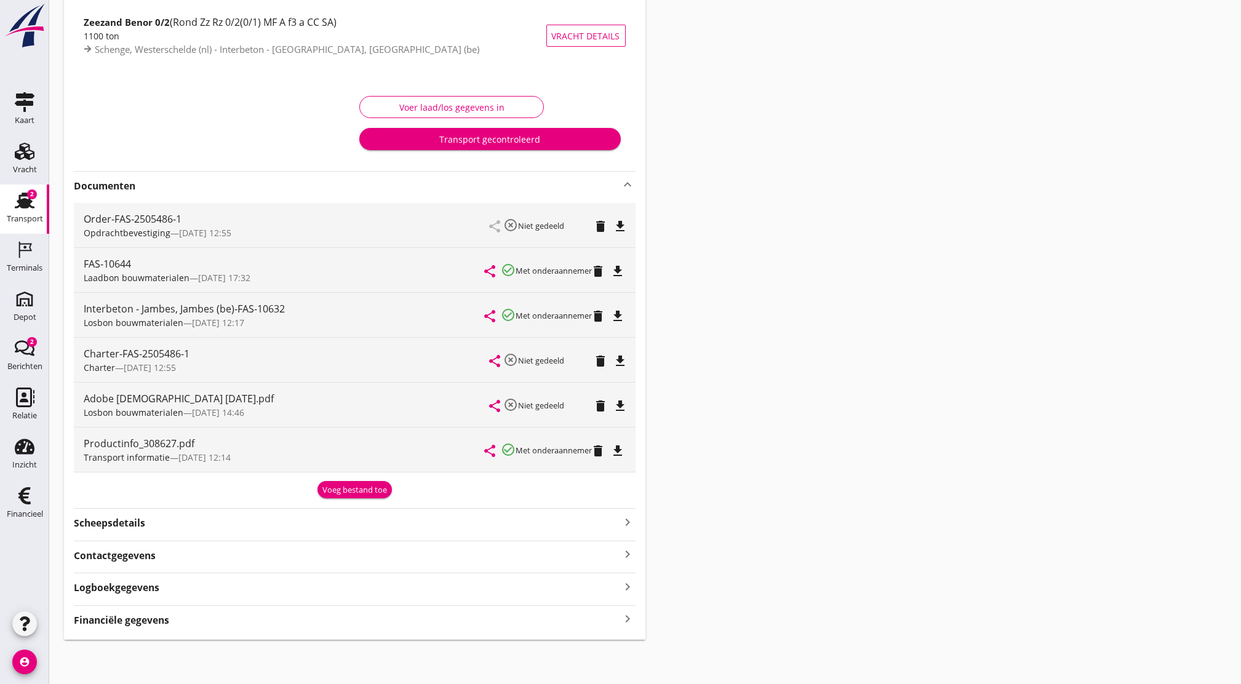
click at [327, 587] on div "Logboekgegevens keyboard_arrow_right" at bounding box center [355, 587] width 562 height 17
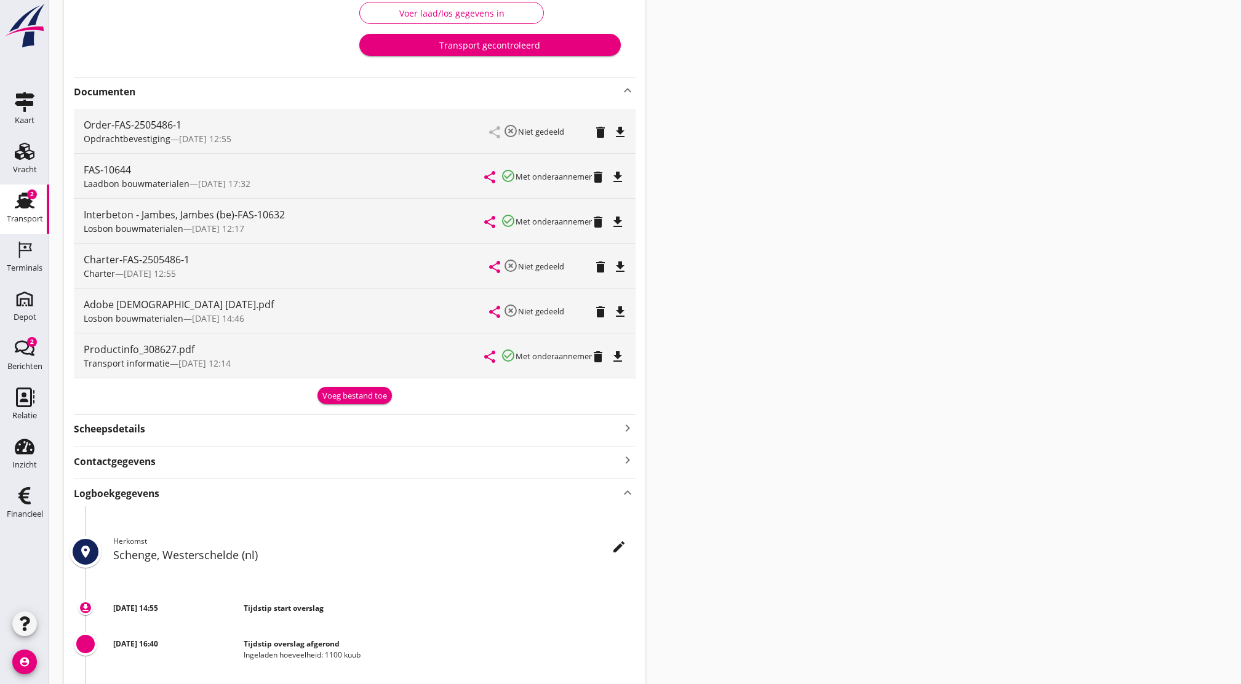
scroll to position [180, 0]
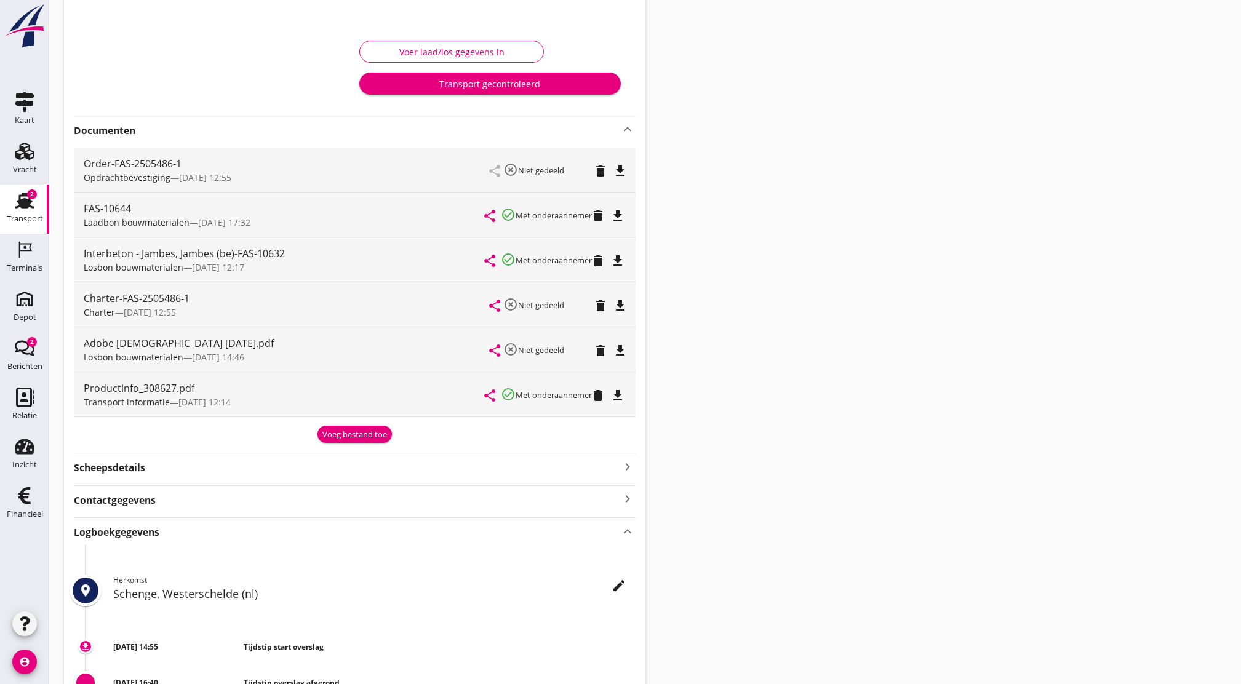
click at [480, 534] on div "Logboekgegevens keyboard_arrow_up" at bounding box center [355, 531] width 562 height 17
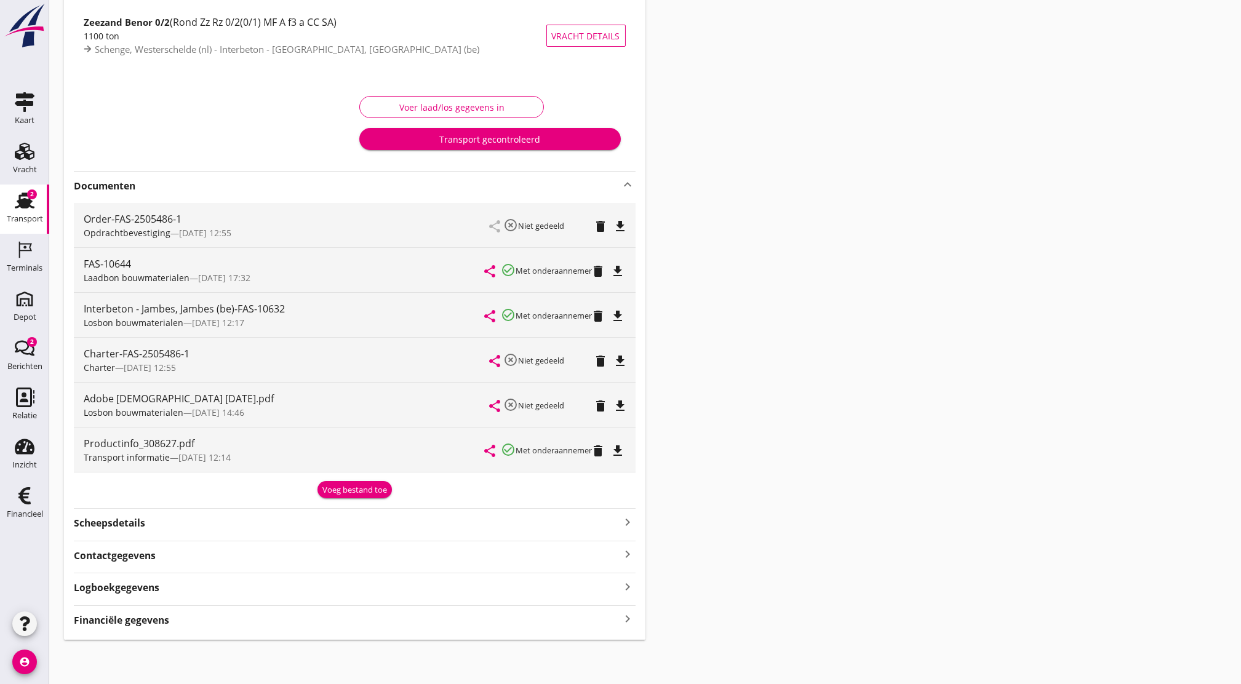
click at [431, 622] on div "Financiële gegevens keyboard_arrow_right" at bounding box center [355, 619] width 562 height 17
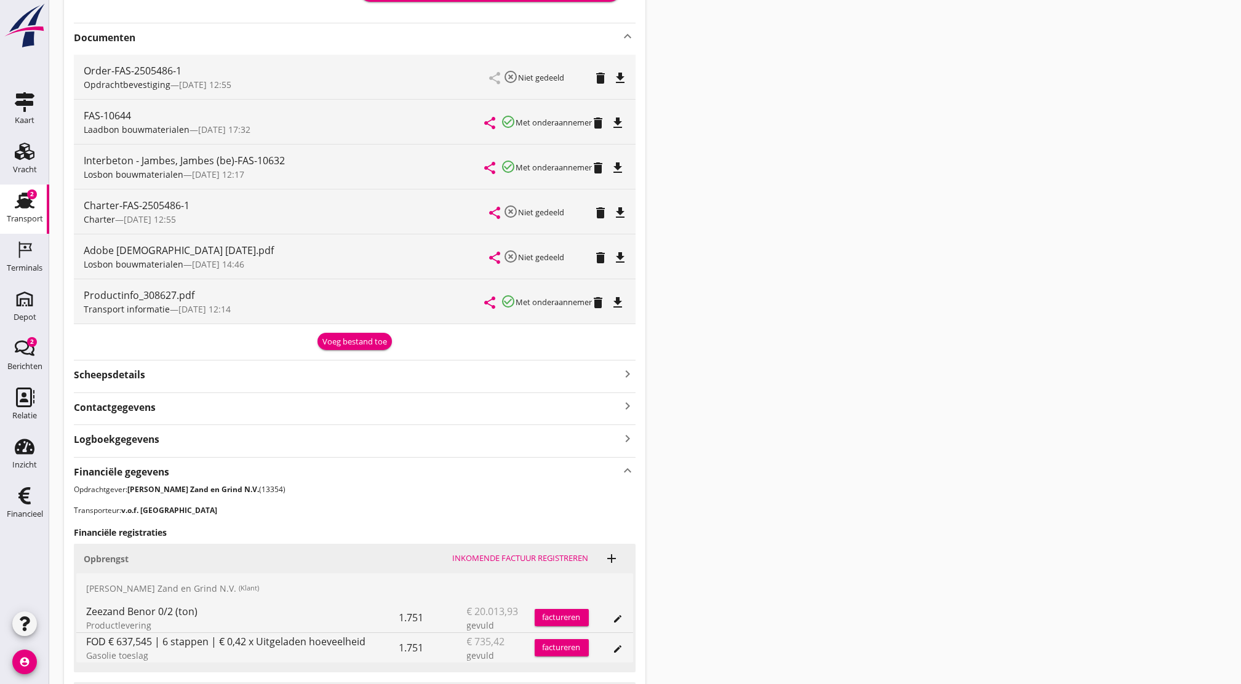
scroll to position [204, 0]
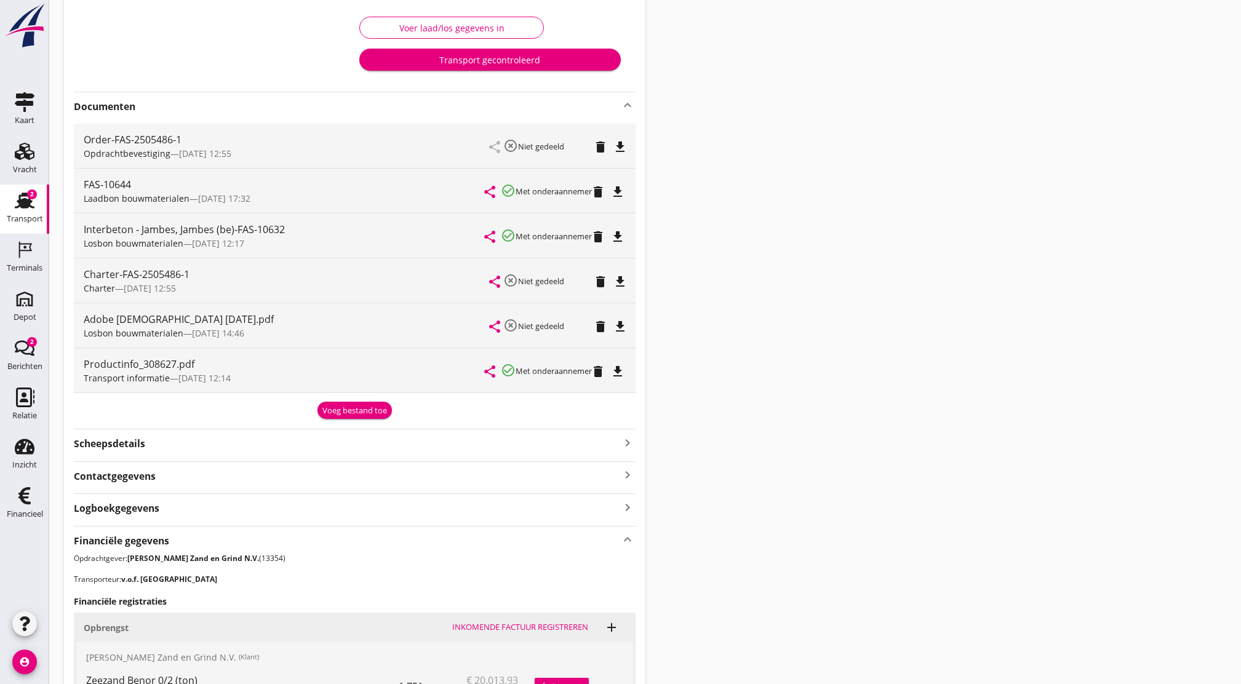
click at [473, 541] on div "Financiële gegevens keyboard_arrow_up" at bounding box center [355, 540] width 562 height 17
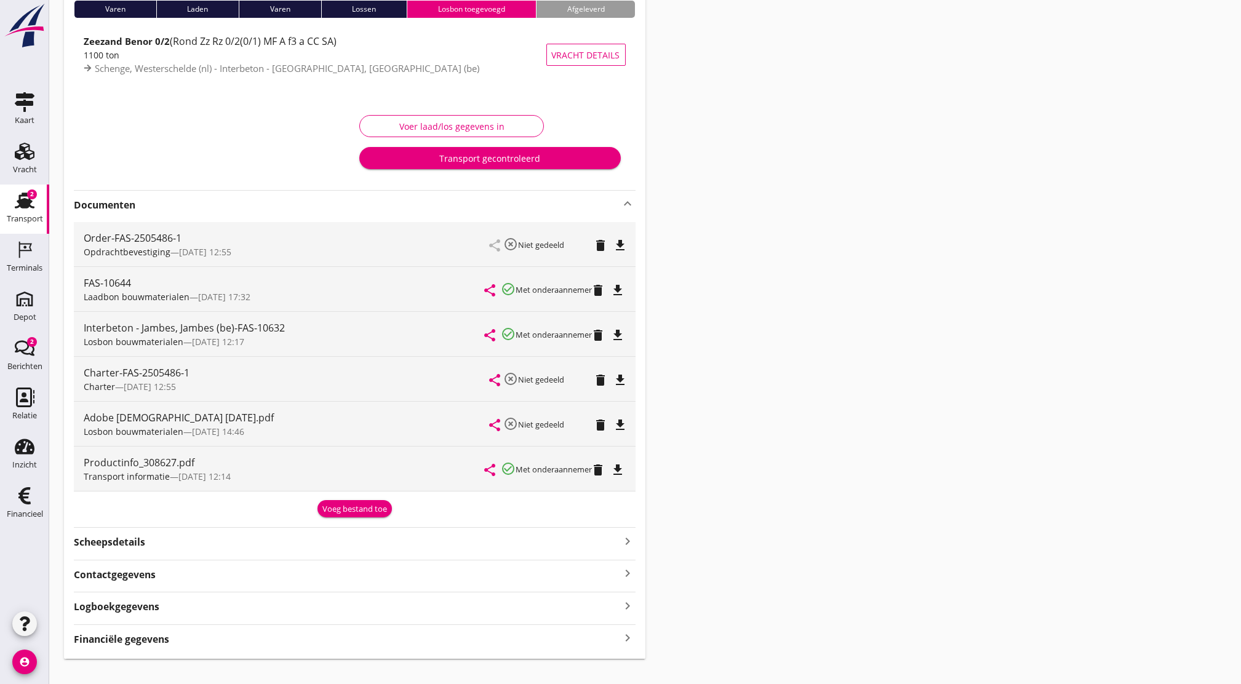
scroll to position [124, 0]
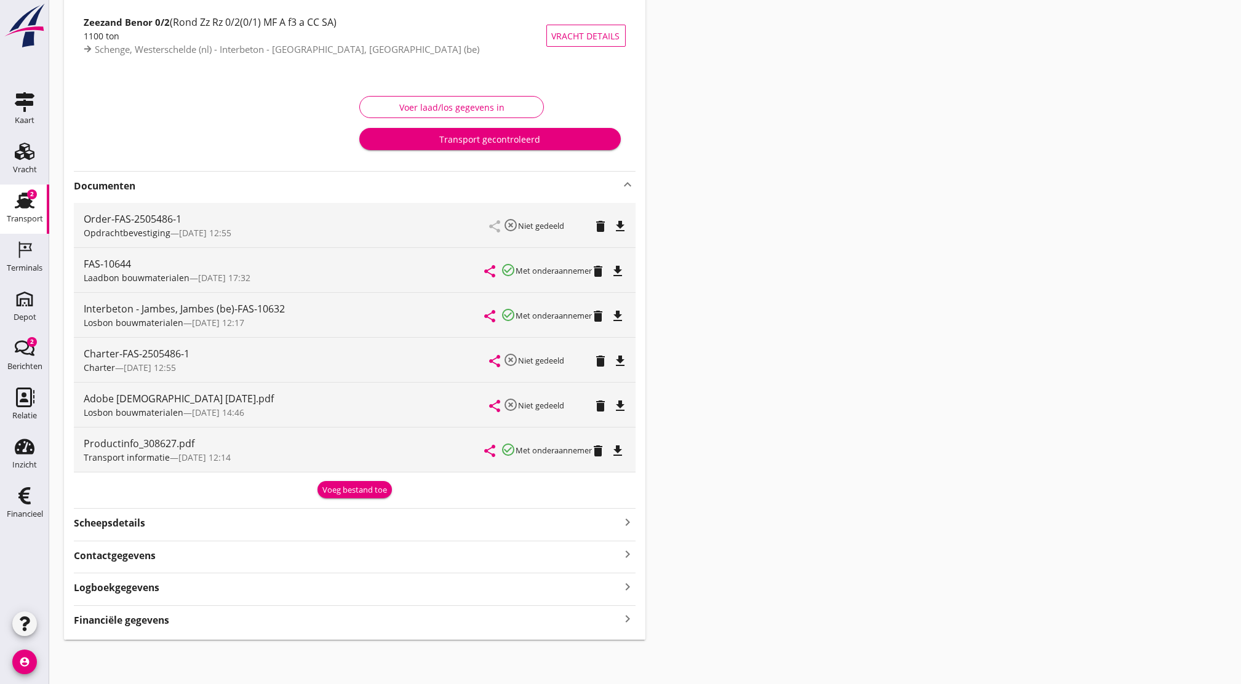
click at [355, 590] on div "Logboekgegevens keyboard_arrow_right" at bounding box center [355, 587] width 562 height 17
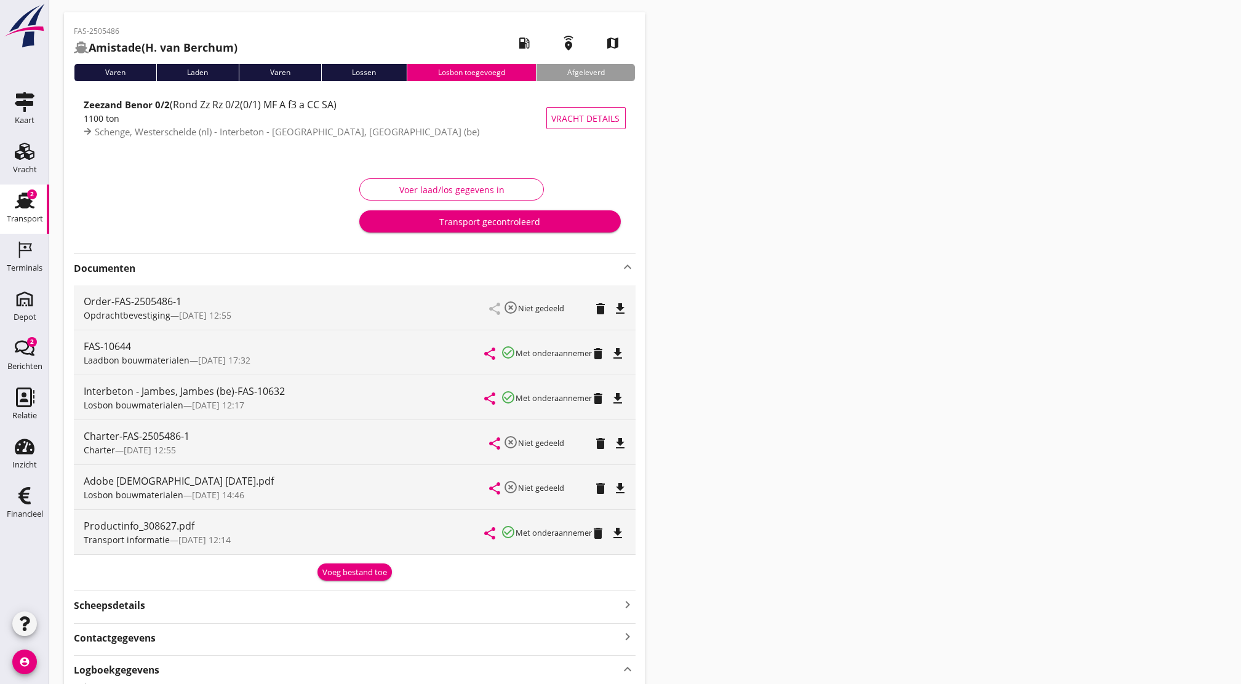
scroll to position [0, 0]
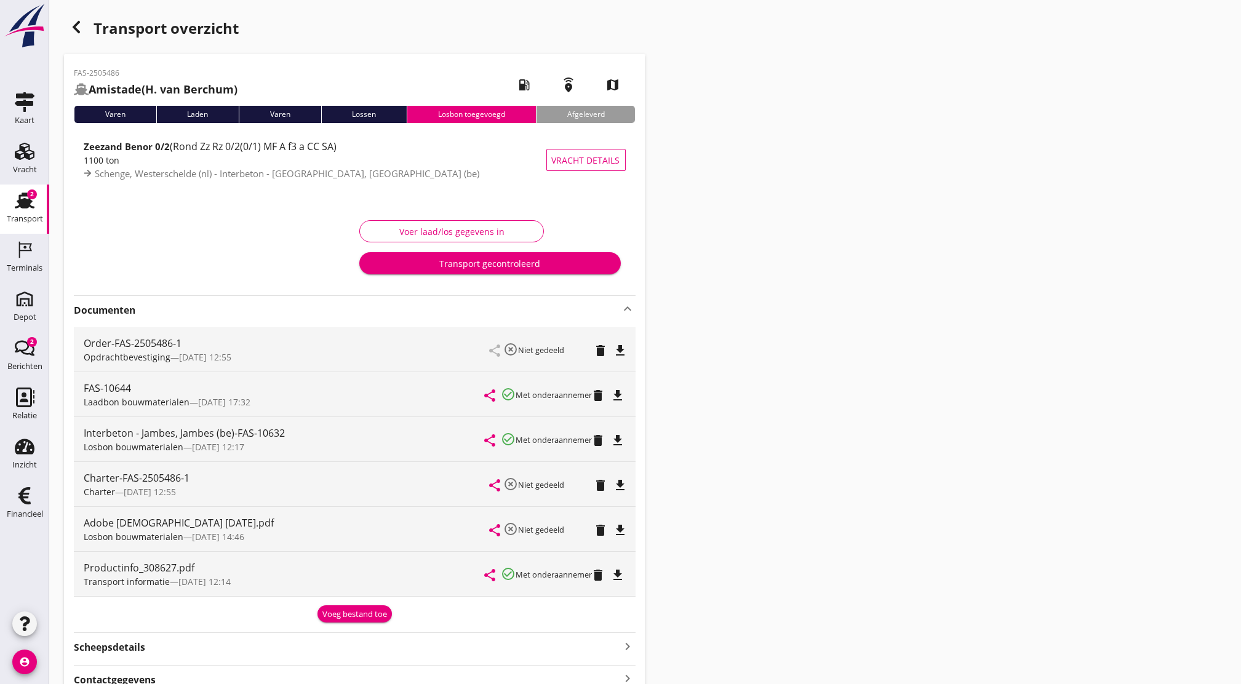
click at [20, 204] on use at bounding box center [25, 201] width 20 height 16
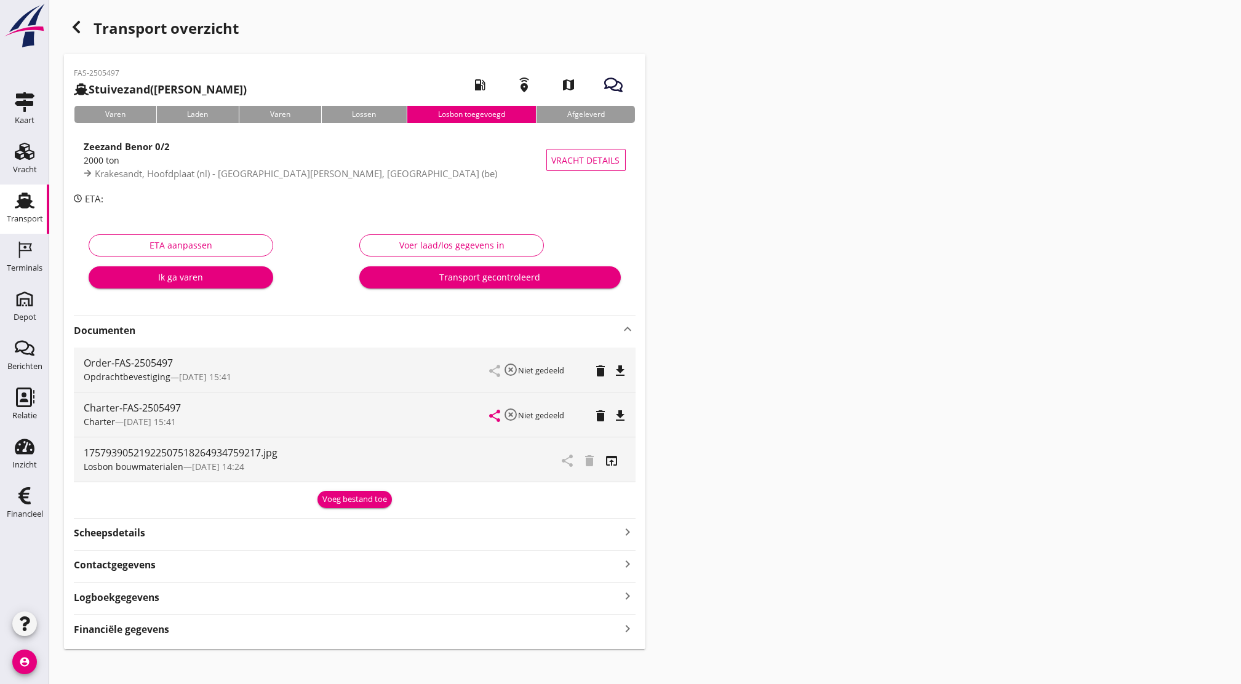
click at [33, 218] on div "Transport" at bounding box center [25, 219] width 36 height 8
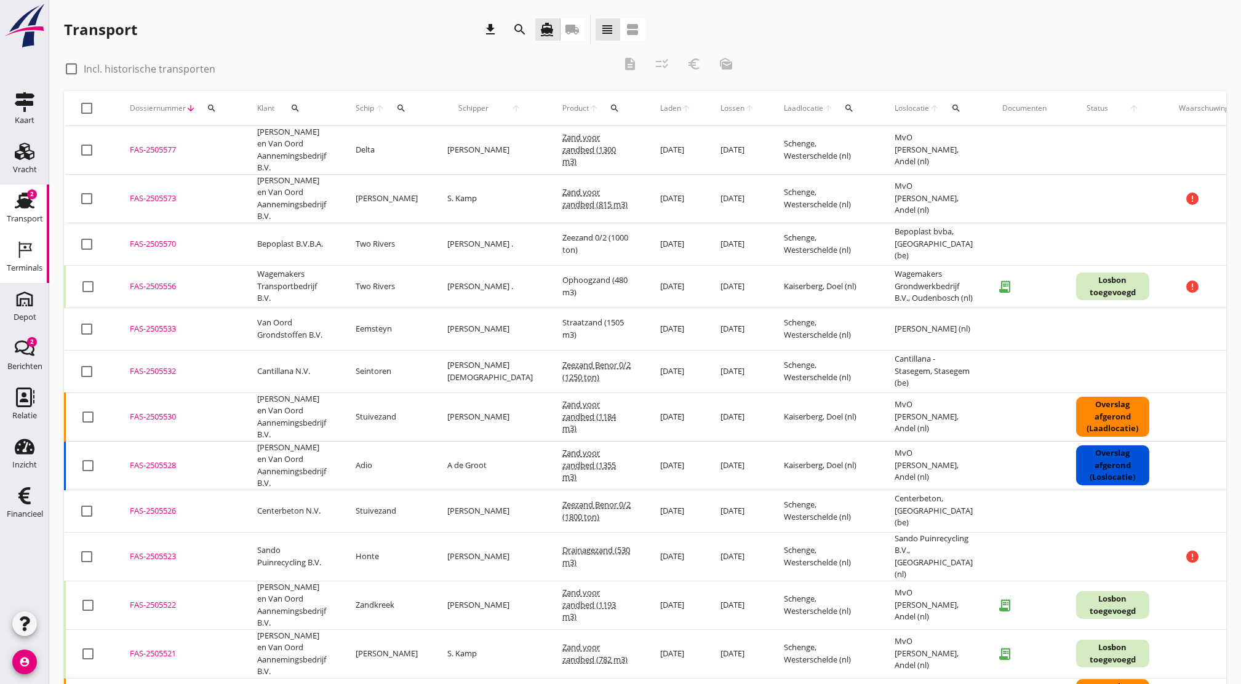
click at [20, 260] on div "Terminals" at bounding box center [25, 268] width 36 height 17
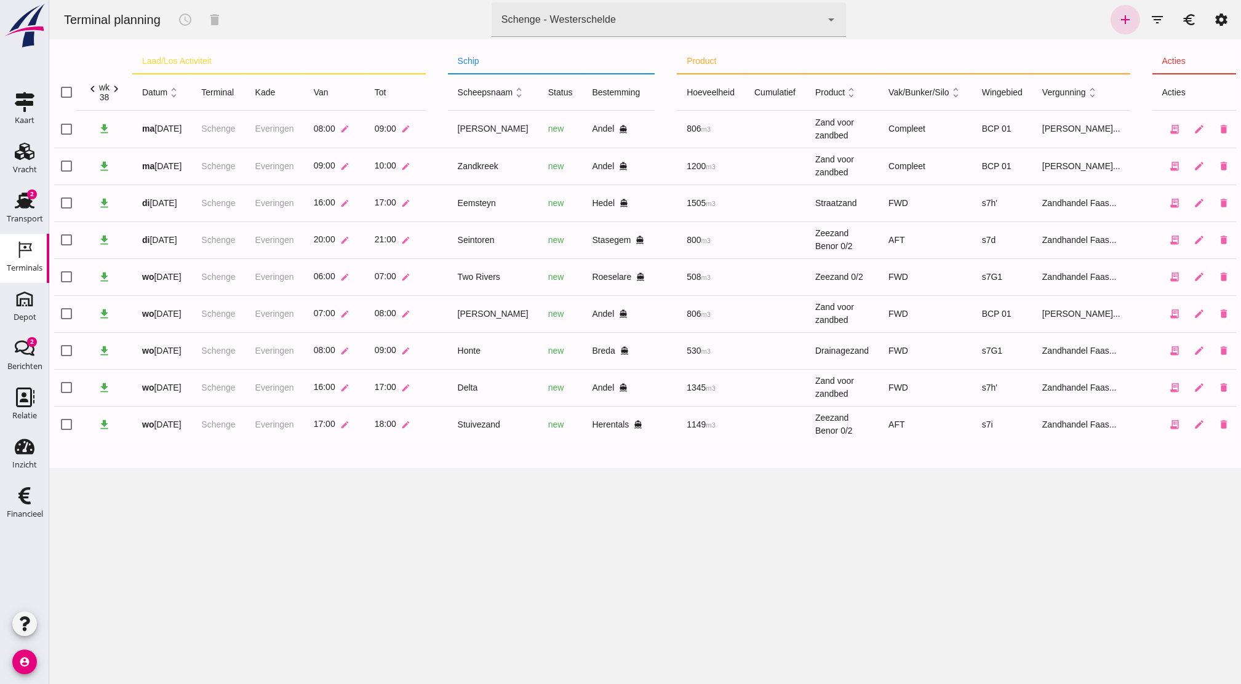
click at [763, 7] on div "Schenge - Westerschelde 9c876888-926f-4f5f-969d-c779b766b815" at bounding box center [657, 19] width 330 height 34
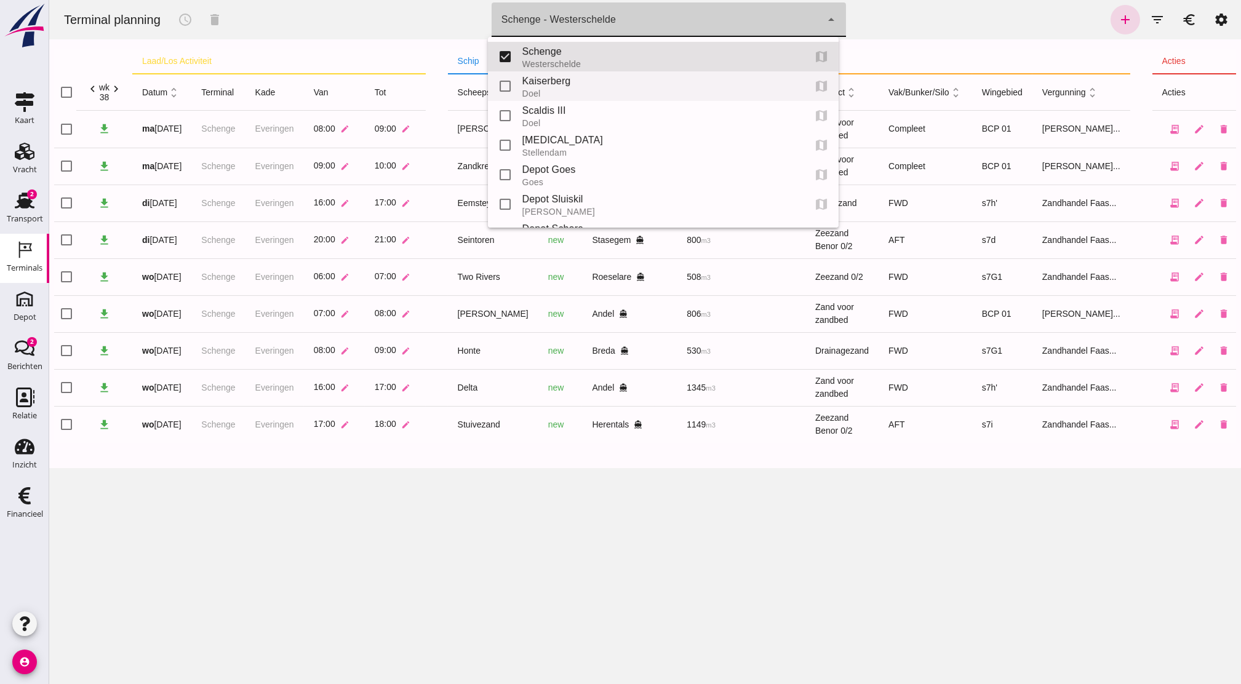
click at [697, 91] on div "Doel" at bounding box center [659, 94] width 272 height 10
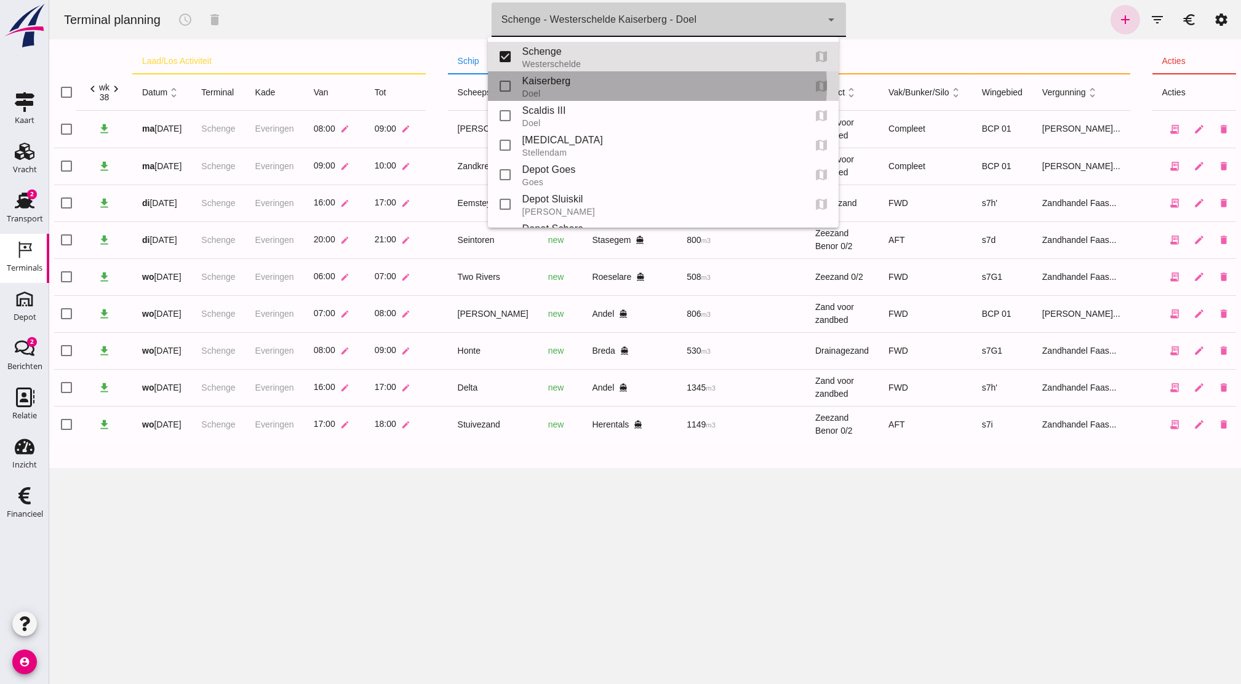
type input "7f603609-51ae-4e75-986b-c9057e559465"
checkbox input "false"
checkbox input "true"
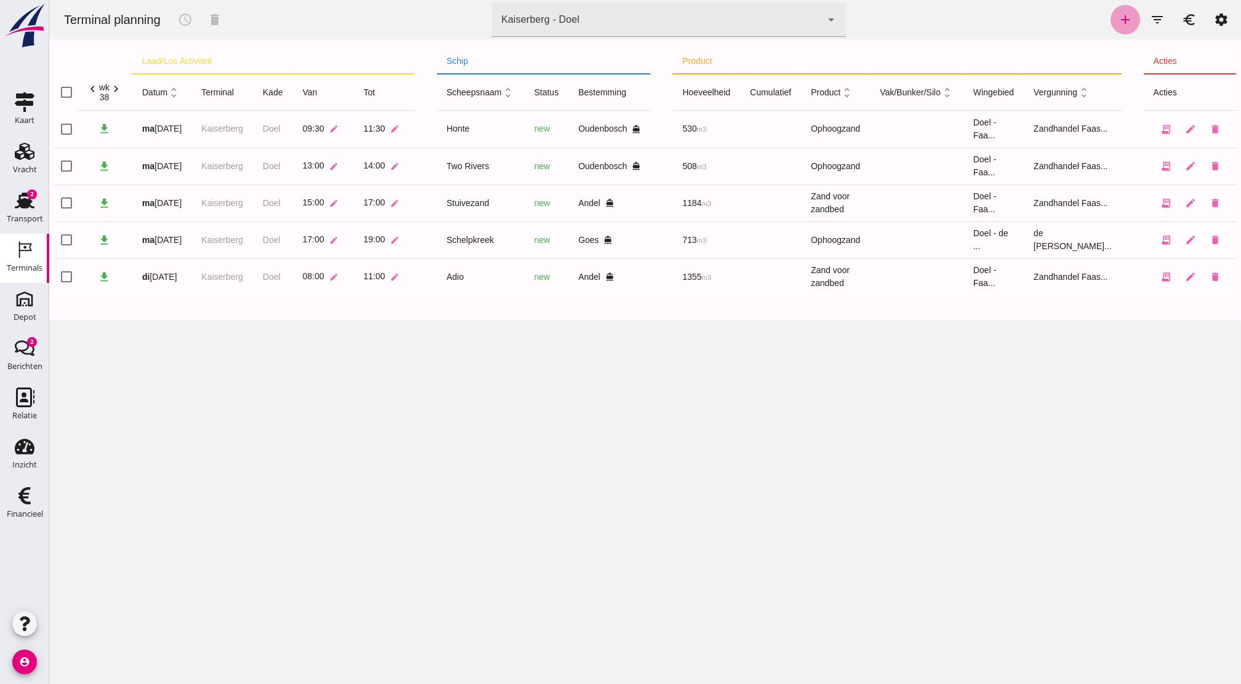
click at [1123, 27] on link "add" at bounding box center [1126, 20] width 30 height 30
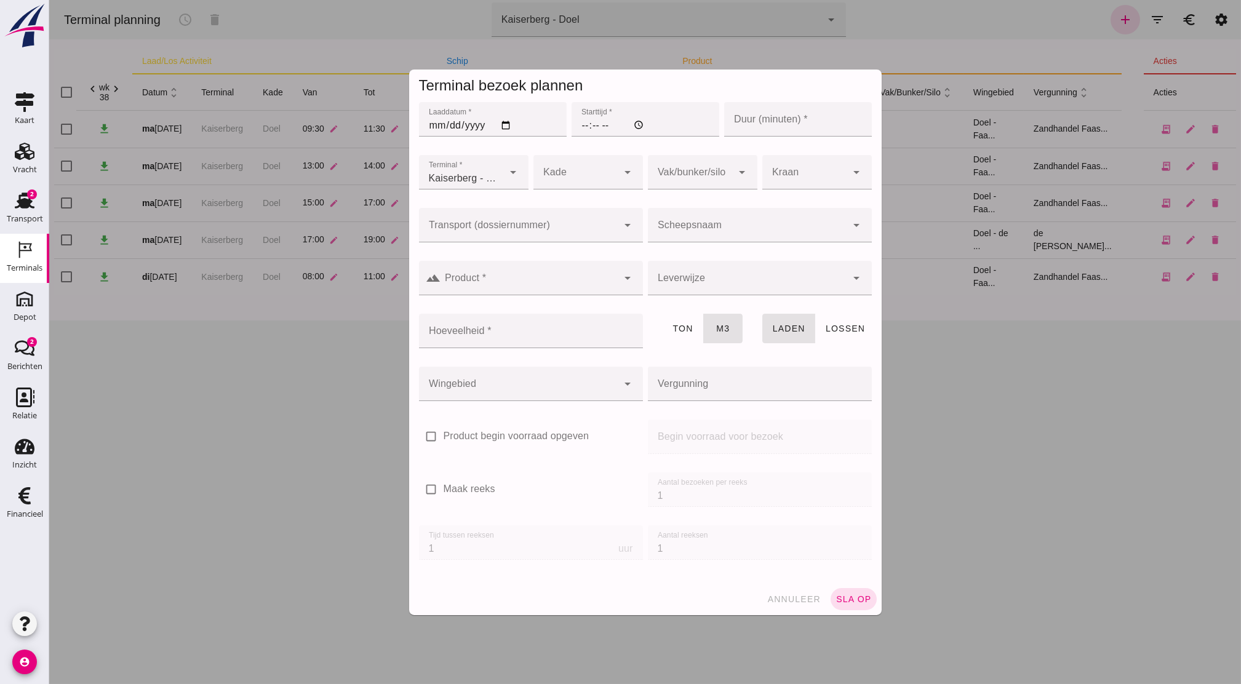
type input "Zandhandel Faasse B.V."
click at [578, 128] on input "Starttijd *" at bounding box center [646, 119] width 148 height 34
type input "12:00"
click at [495, 121] on input "Laaddatum *" at bounding box center [493, 119] width 148 height 34
type input "[DATE]"
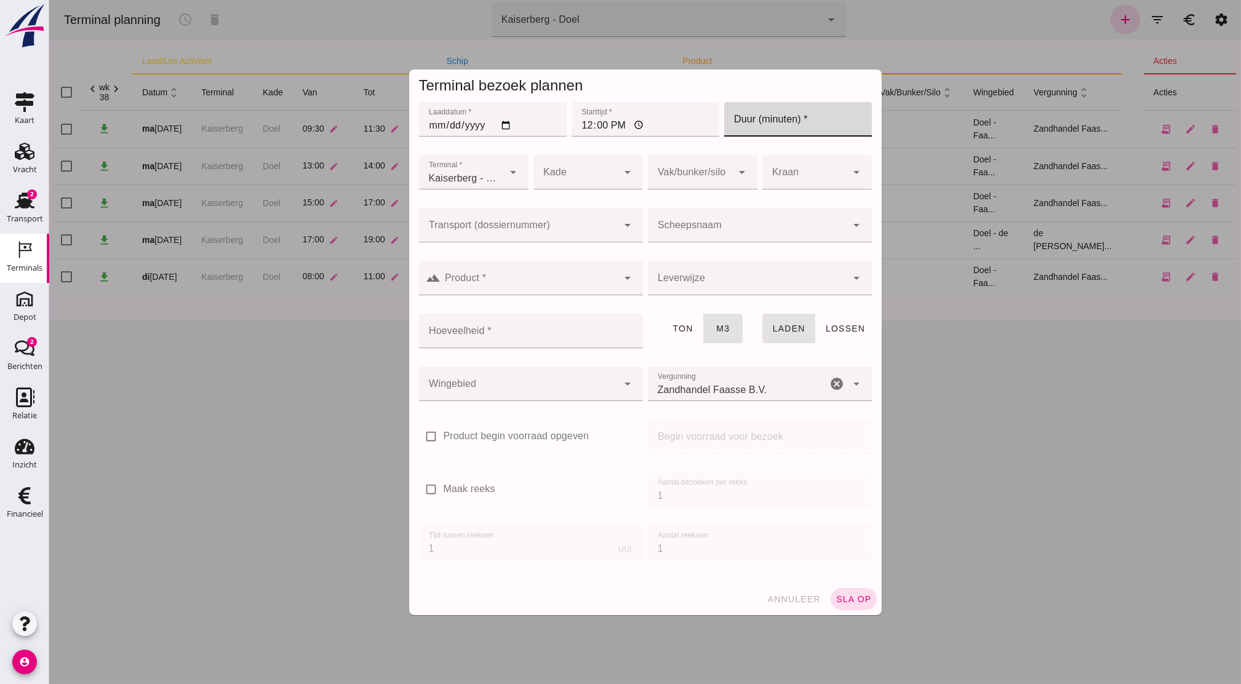
click at [765, 129] on input "Duur (minuten) *" at bounding box center [798, 119] width 148 height 34
type input "120"
click at [545, 175] on div at bounding box center [576, 172] width 85 height 34
click at [560, 205] on div "Doel" at bounding box center [582, 209] width 90 height 15
type input "11"
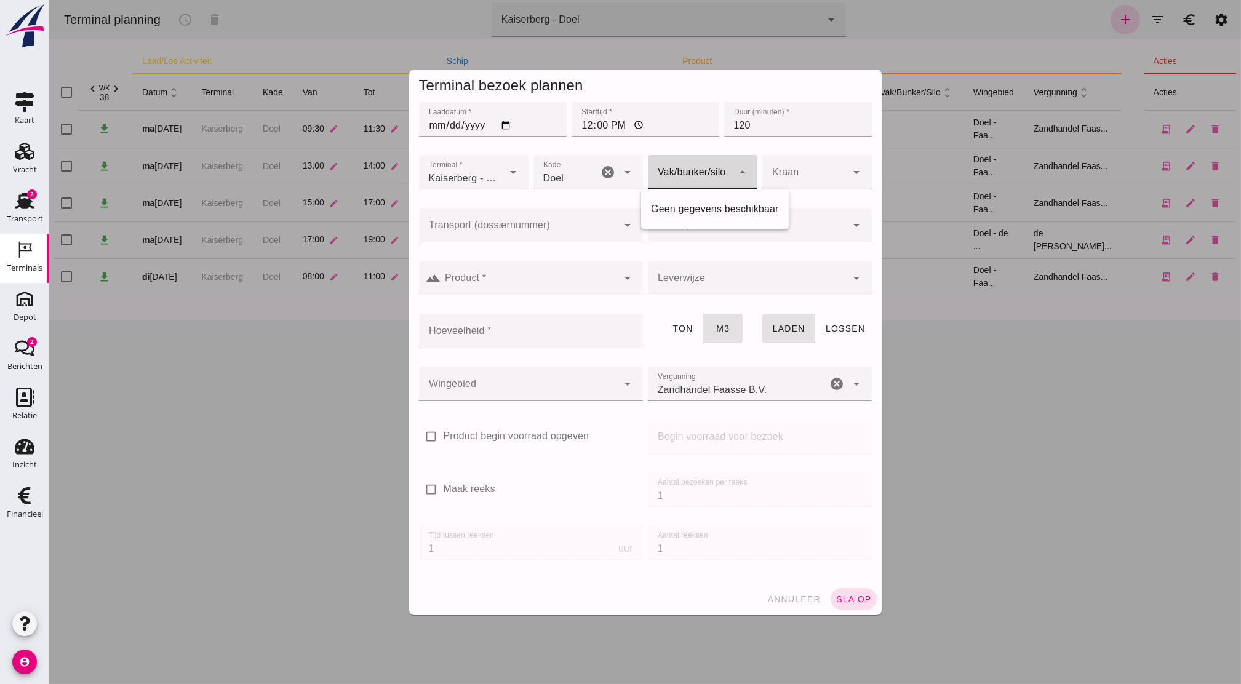
click at [690, 179] on div at bounding box center [690, 172] width 85 height 34
click at [795, 178] on div at bounding box center [805, 172] width 85 height 34
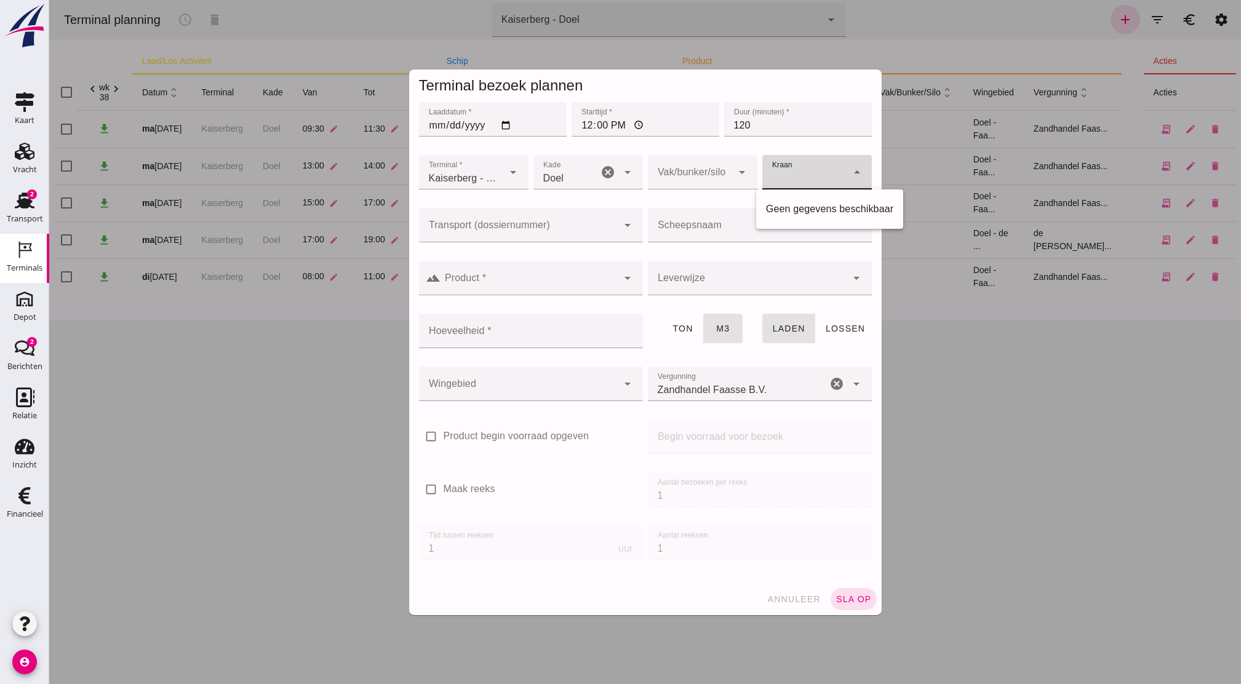
click at [637, 193] on div "[PERSON_NAME] Doel 11 cancel arrow_drop_down" at bounding box center [588, 179] width 114 height 53
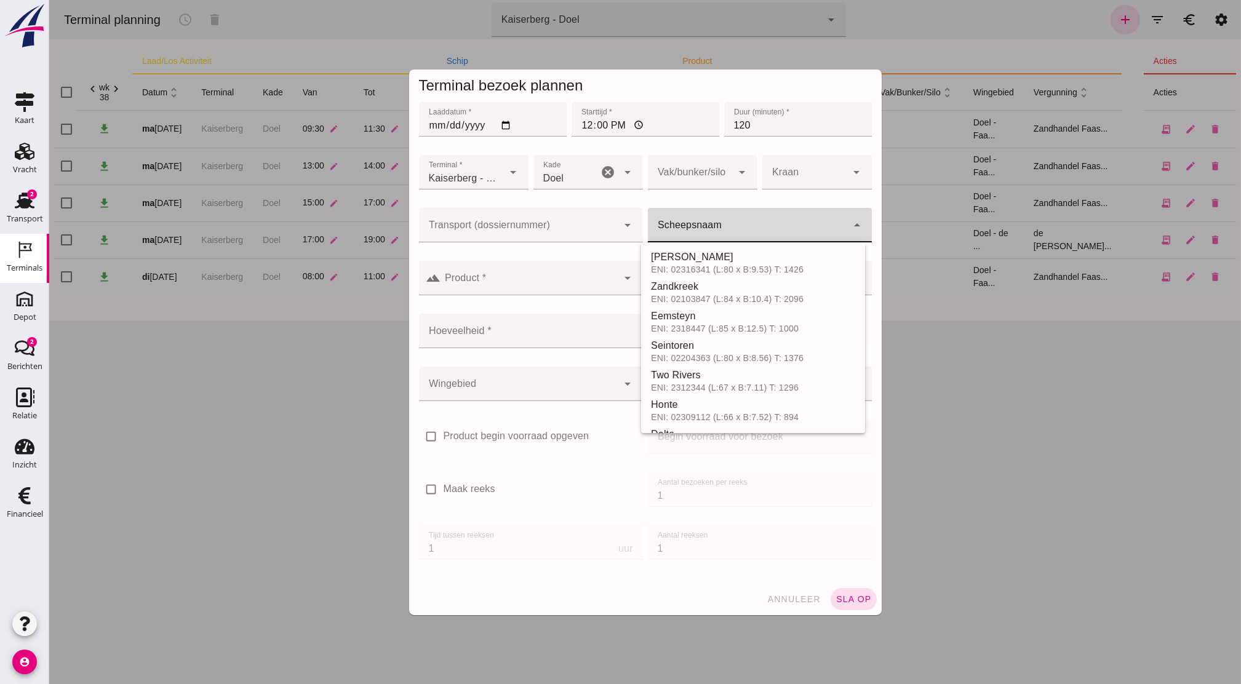
click at [668, 224] on input "Scheepsnaam" at bounding box center [747, 231] width 199 height 15
click at [691, 223] on div at bounding box center [747, 225] width 199 height 34
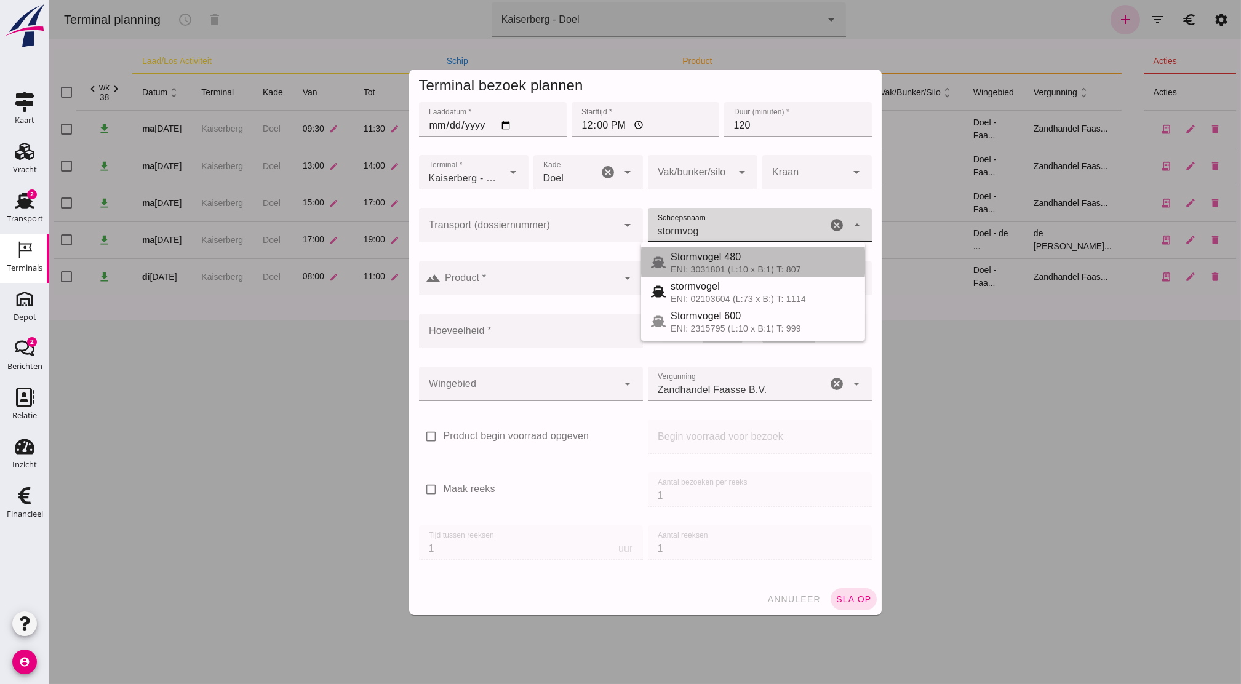
click at [752, 262] on div "Stormvogel 480" at bounding box center [763, 257] width 185 height 15
type input "Stormvogel 480"
type input "480"
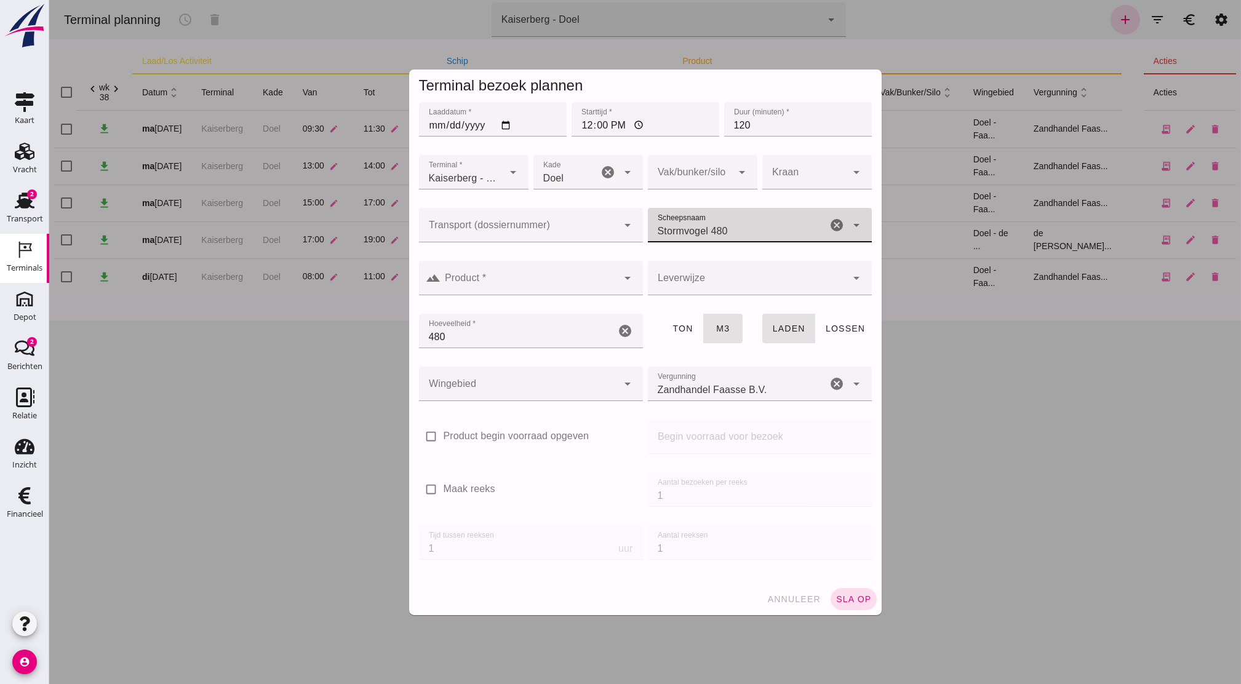
type input "Stormvogel 480"
click at [580, 291] on input "Product *" at bounding box center [529, 284] width 177 height 15
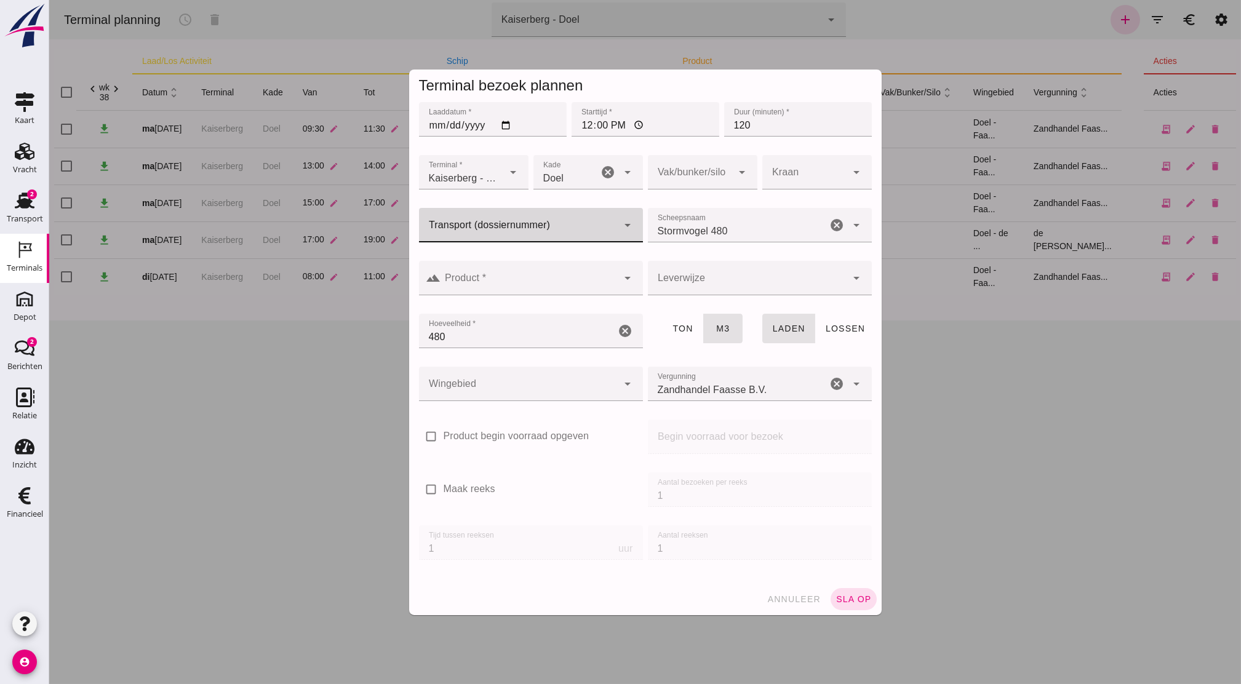
drag, startPoint x: 580, startPoint y: 291, endPoint x: 587, endPoint y: 233, distance: 58.3
click at [587, 233] on input "Transport (dossiernummer)" at bounding box center [518, 231] width 199 height 15
click at [580, 251] on div at bounding box center [531, 251] width 204 height 9
click at [523, 380] on div at bounding box center [518, 384] width 199 height 34
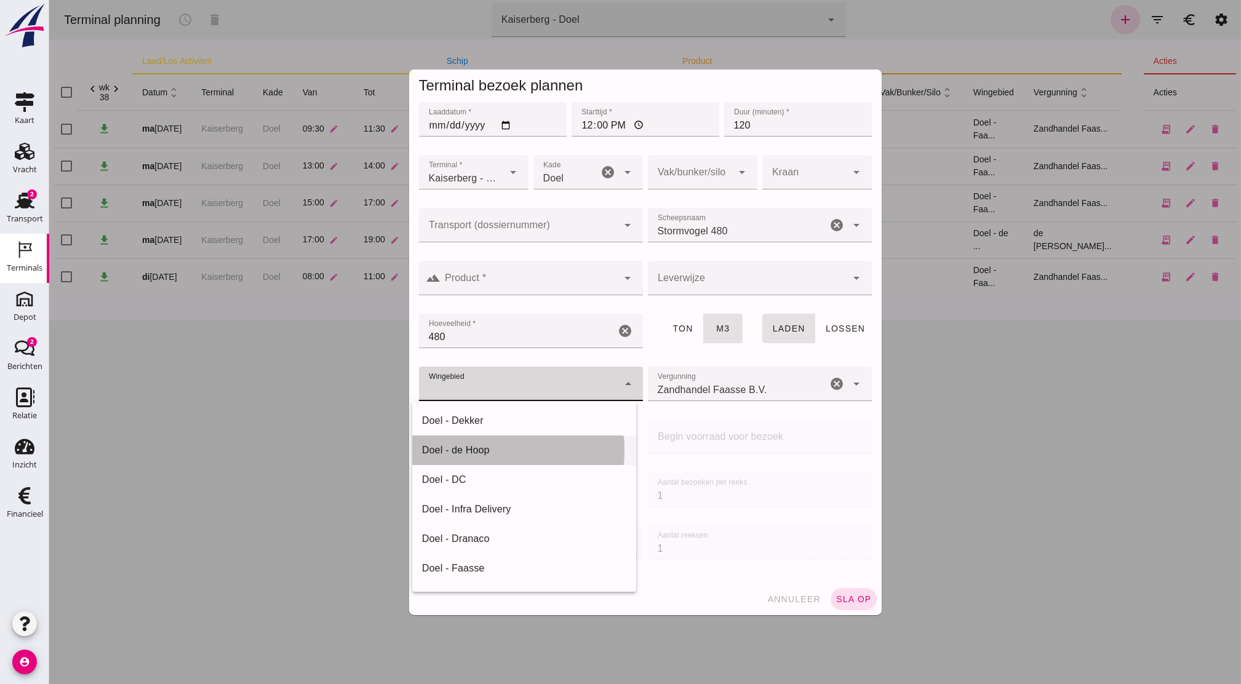
click at [483, 452] on div "Doel - de Hoop" at bounding box center [524, 450] width 204 height 15
type input "193"
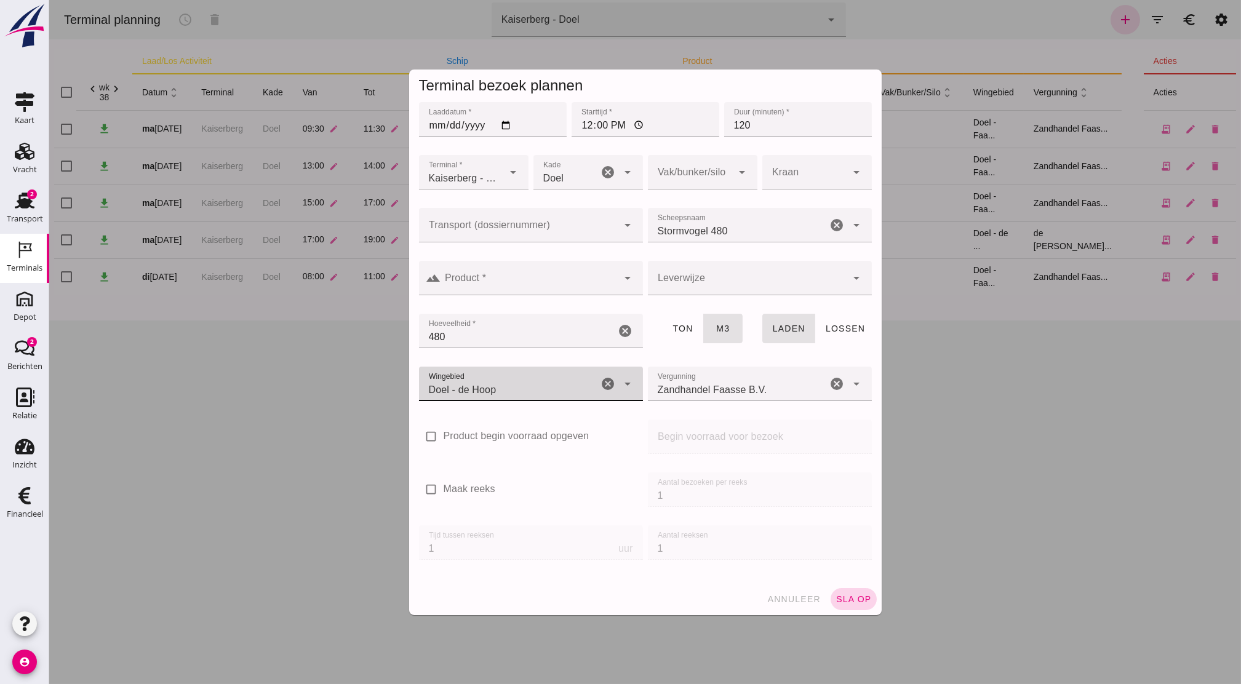
click at [842, 590] on button "sla op" at bounding box center [854, 599] width 46 height 22
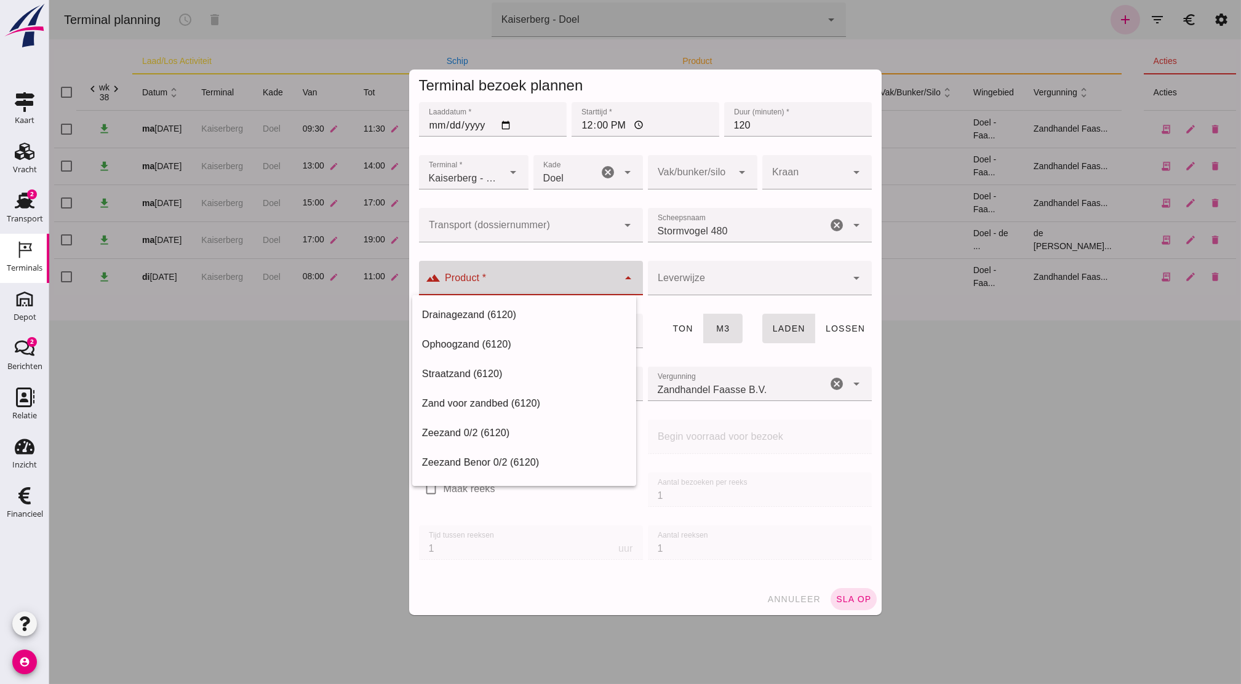
click at [543, 275] on div at bounding box center [529, 278] width 177 height 34
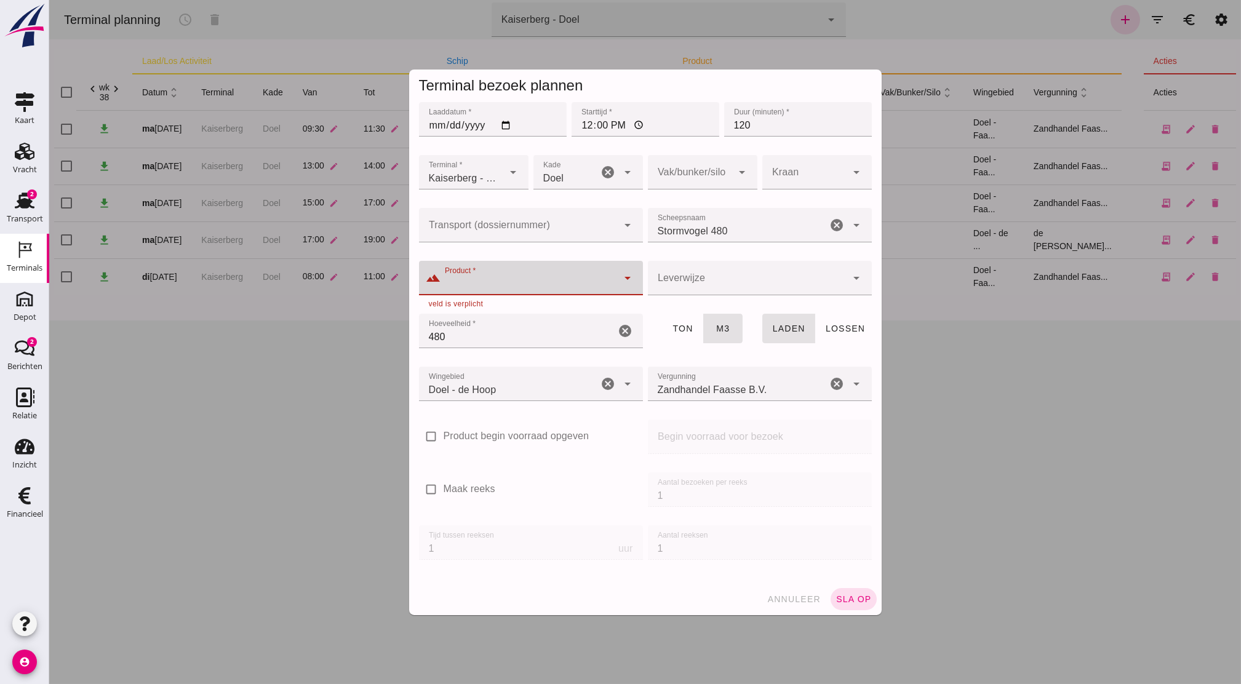
click at [546, 292] on div at bounding box center [529, 278] width 177 height 34
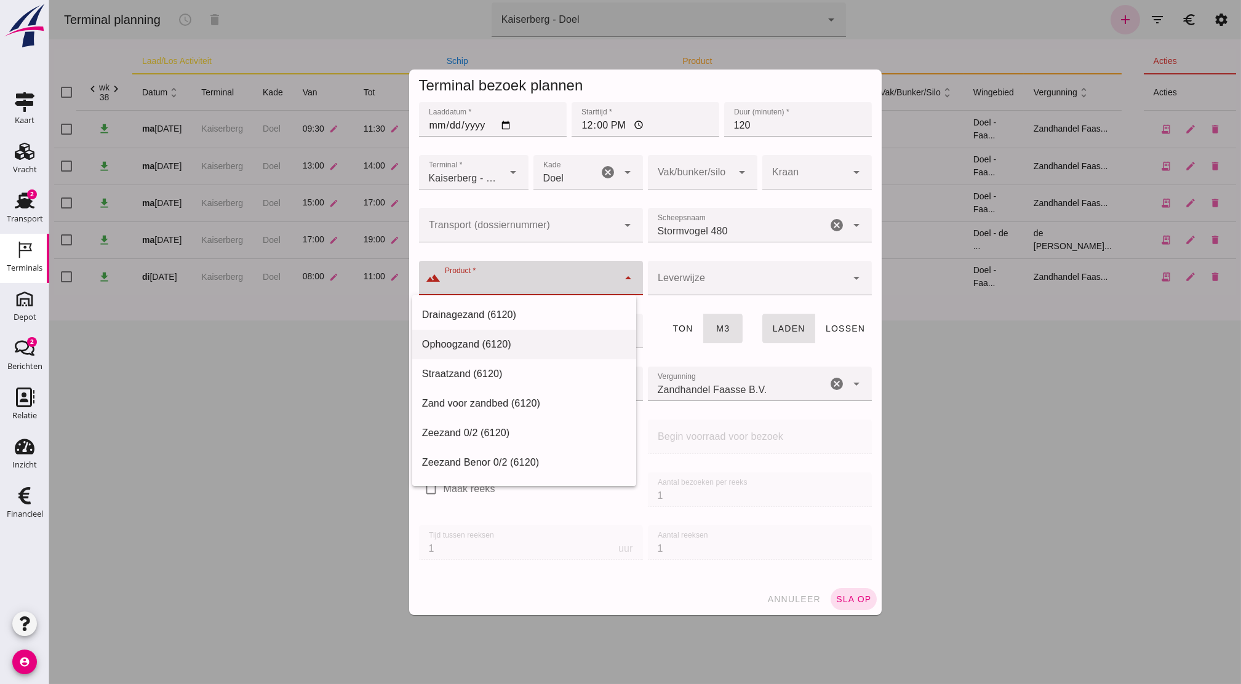
click at [547, 341] on div "Ophoogzand (6120)" at bounding box center [524, 344] width 204 height 15
type input "Ophoogzand (6120)"
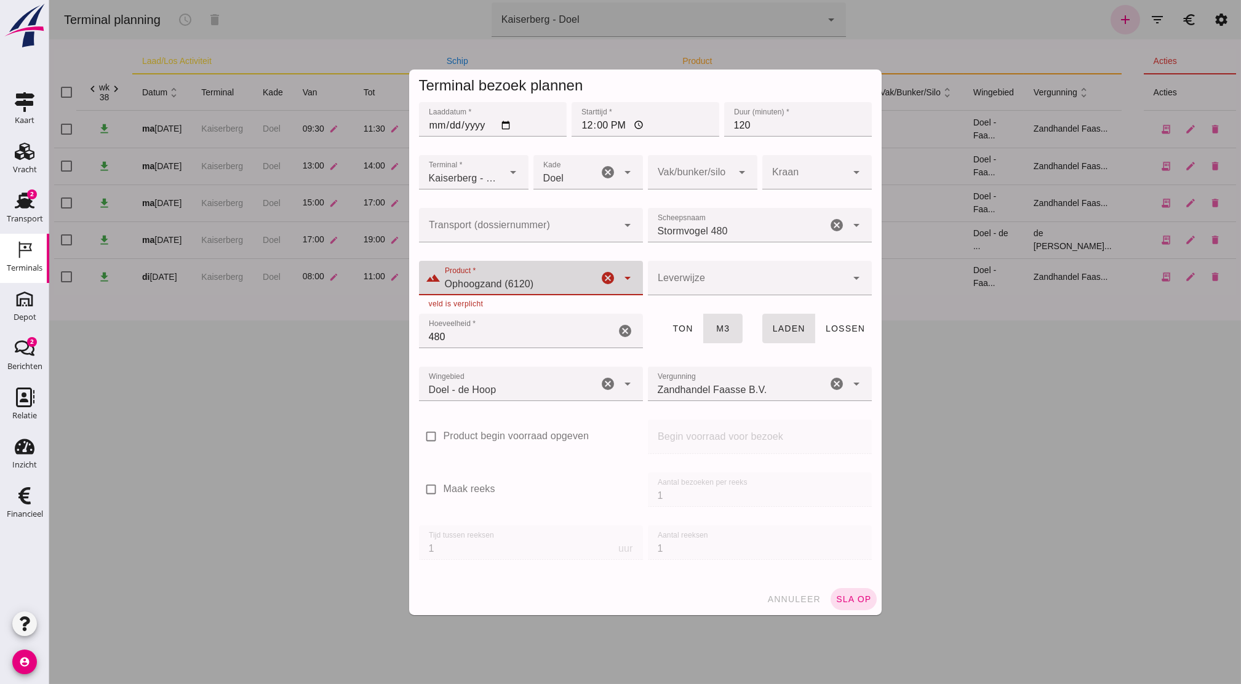
click at [660, 283] on div at bounding box center [747, 278] width 199 height 34
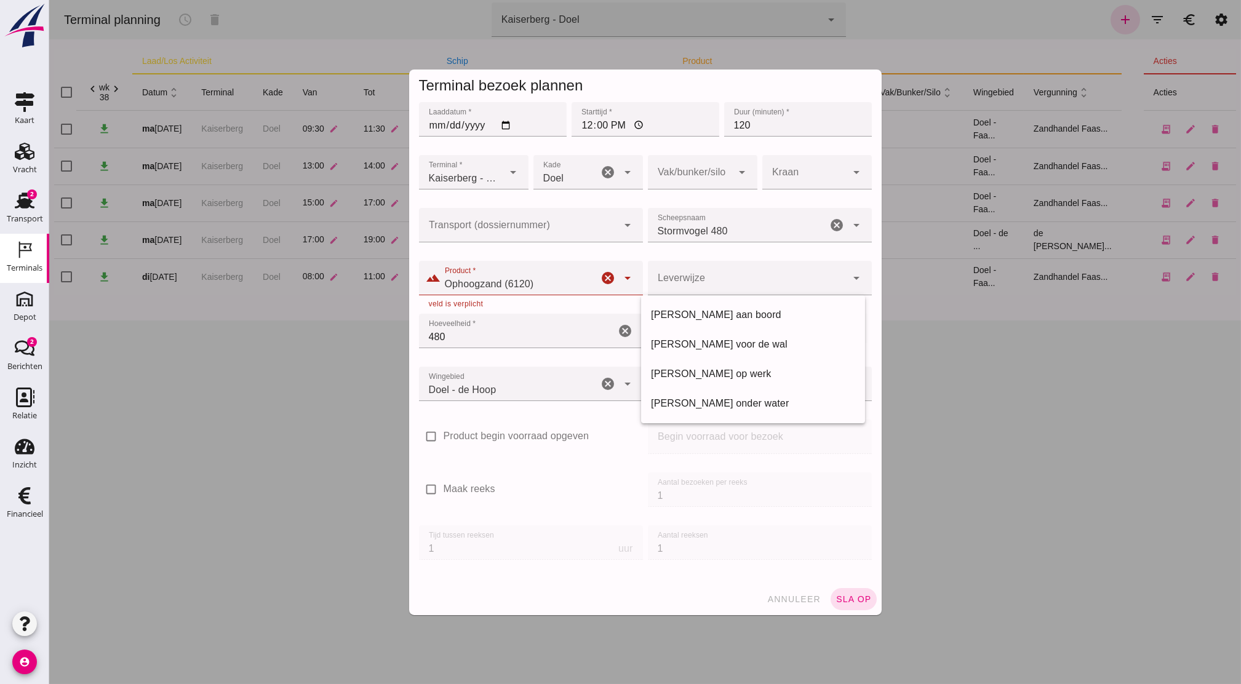
drag, startPoint x: 719, startPoint y: 278, endPoint x: 692, endPoint y: 259, distance: 32.6
click at [692, 259] on div "Leverwijze Leverwijze cancel arrow_drop_down" at bounding box center [760, 285] width 229 height 53
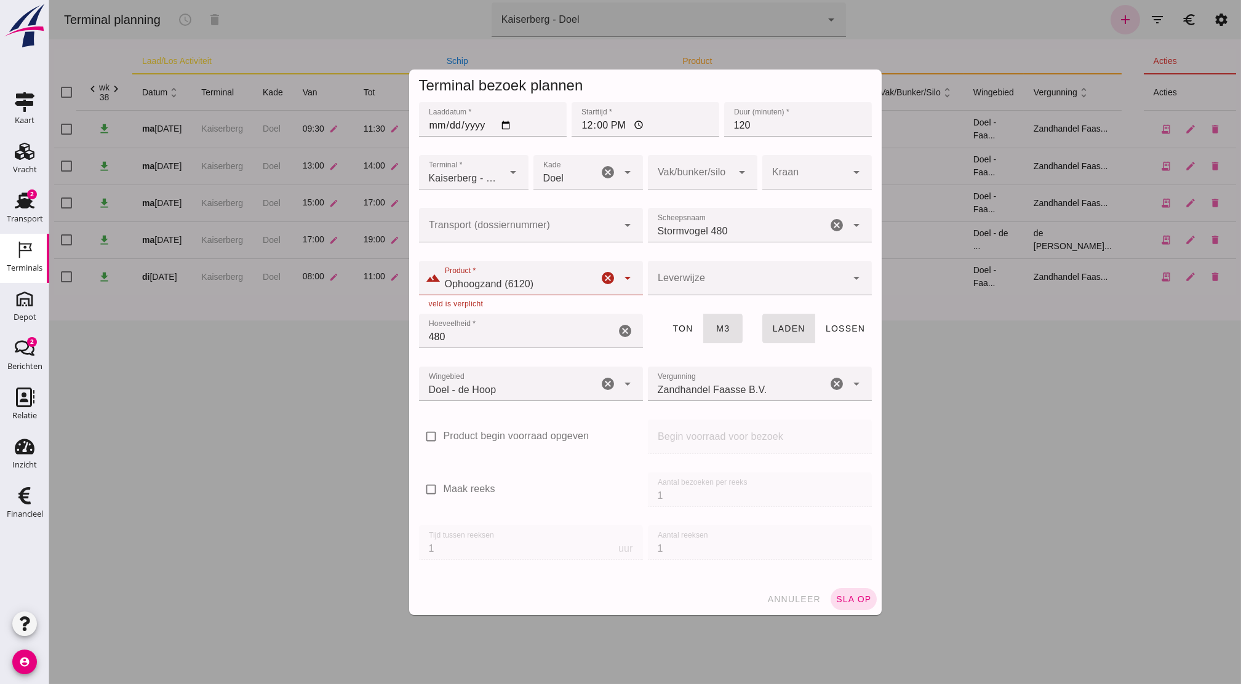
click at [692, 259] on div "Leverwijze Leverwijze cancel arrow_drop_down" at bounding box center [760, 285] width 229 height 53
click at [691, 263] on div at bounding box center [747, 278] width 199 height 34
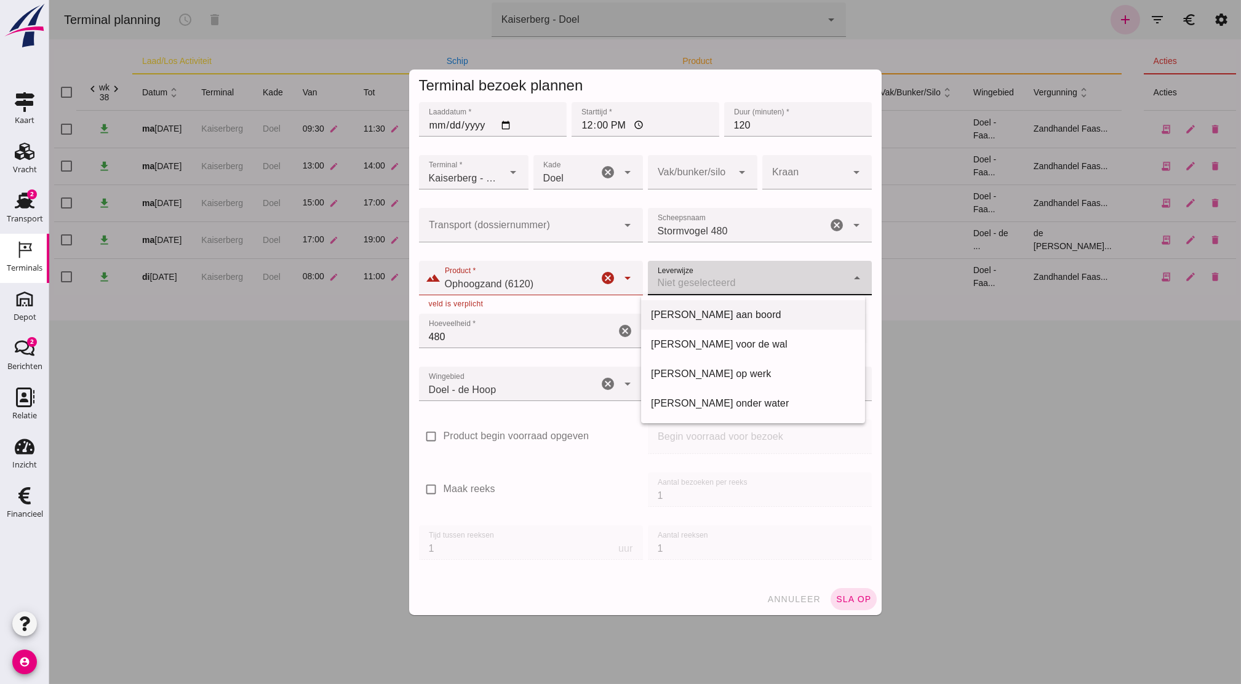
click at [707, 315] on div "[PERSON_NAME] aan boord" at bounding box center [753, 315] width 204 height 15
type input "franco_on_board"
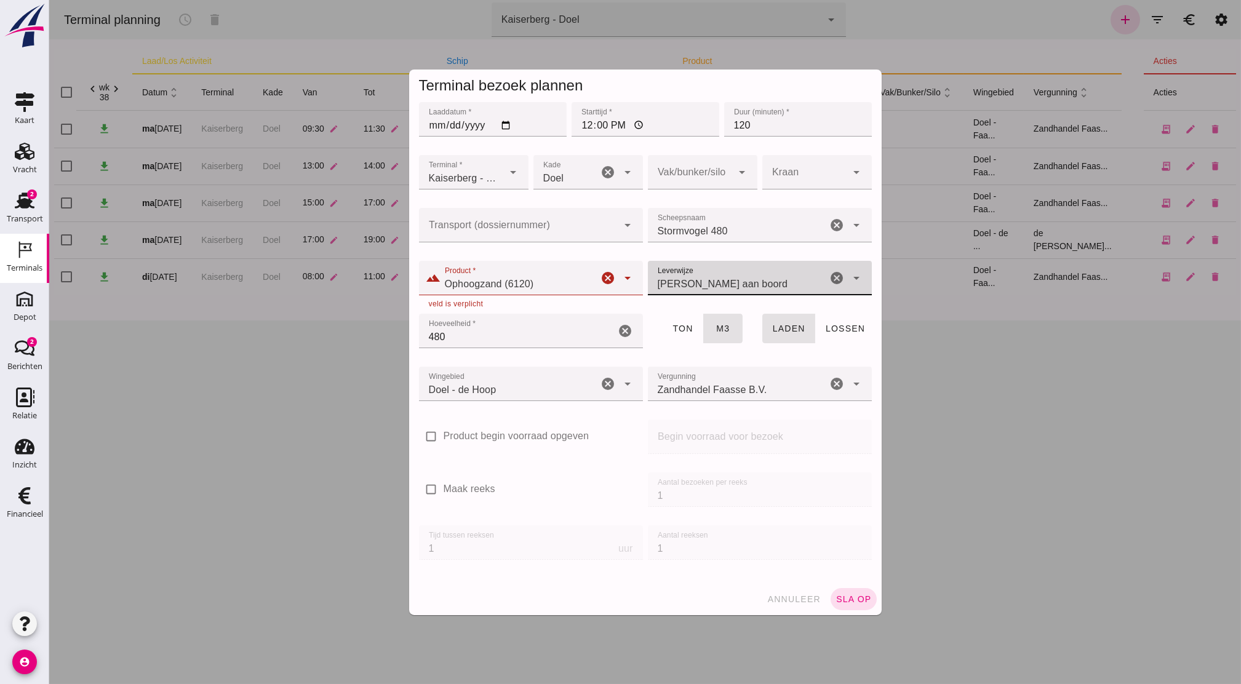
click at [737, 394] on input "Zandhandel Faasse B.V." at bounding box center [738, 390] width 180 height 15
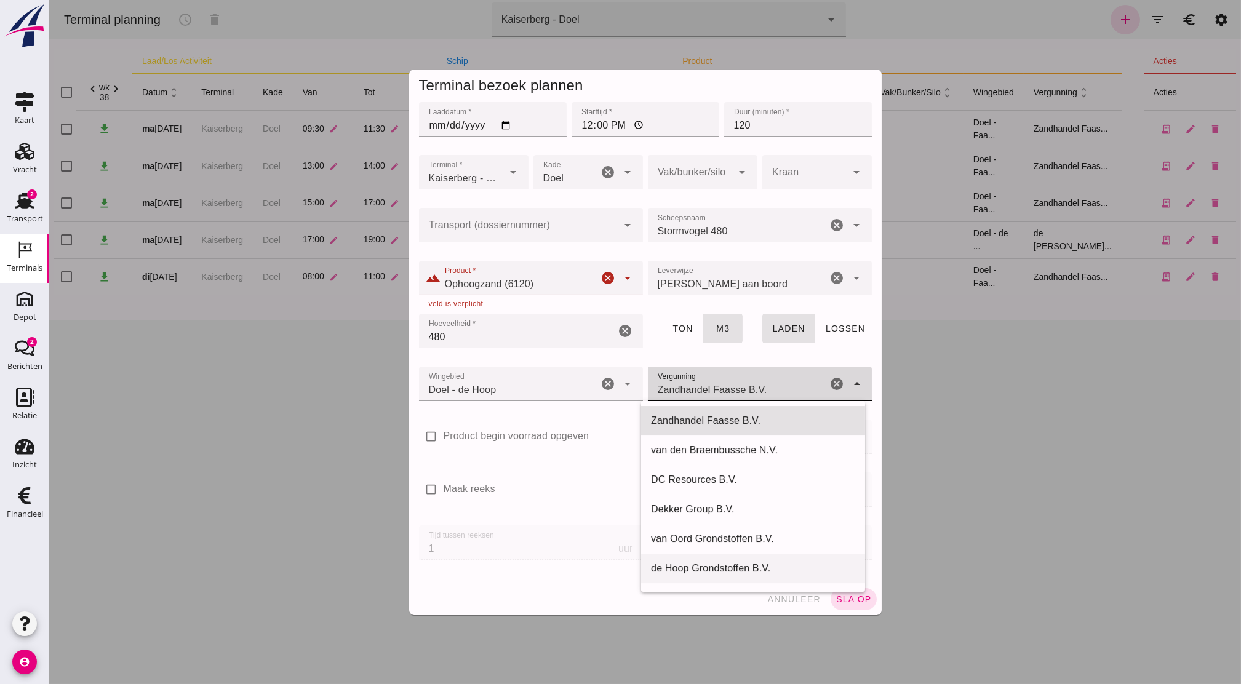
click at [713, 568] on div "de Hoop Grondstoffen B.V." at bounding box center [753, 568] width 204 height 15
type input "de Hoop Grondstoffen B.V."
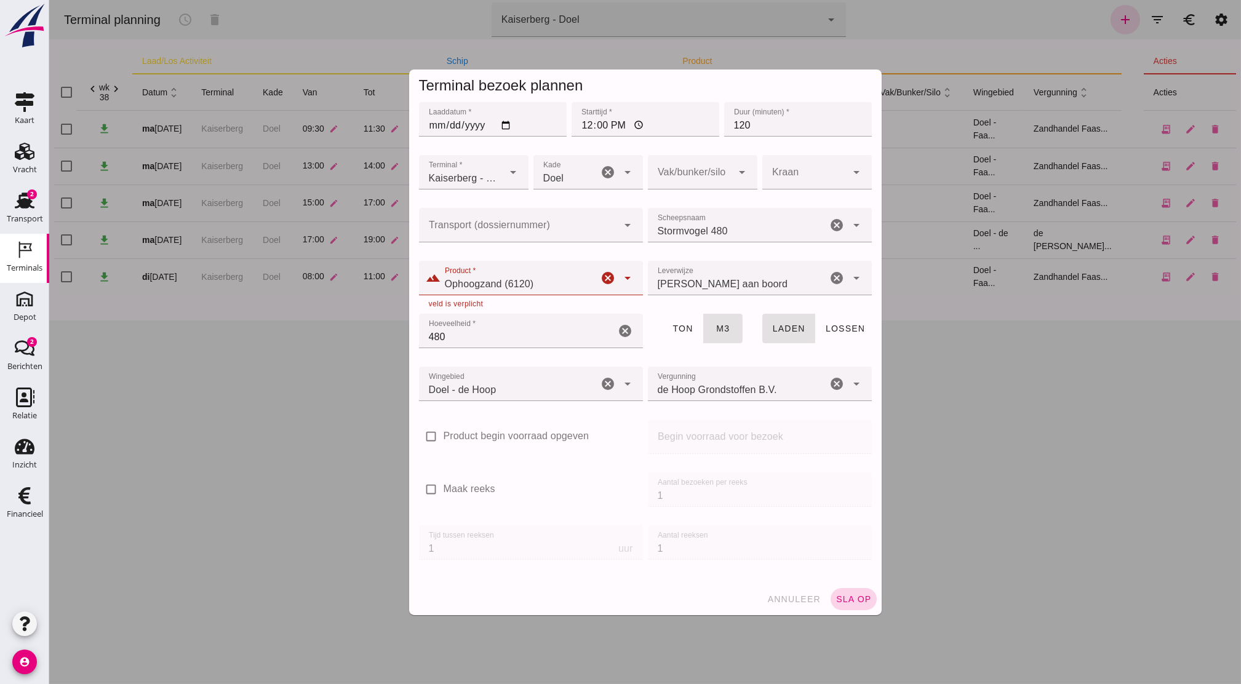
click at [848, 598] on span "sla op" at bounding box center [854, 600] width 36 height 10
